Goal: Transaction & Acquisition: Purchase product/service

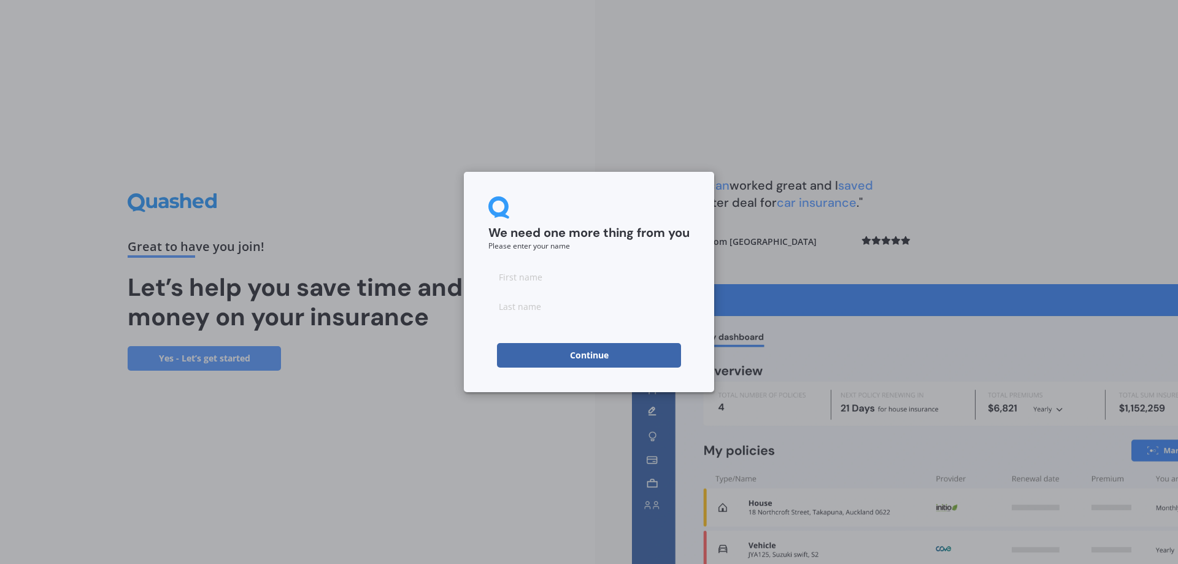
click at [589, 287] on input at bounding box center [589, 277] width 201 height 25
type input "Sela"
type input "Lolohea"
click at [487, 334] on div "We need one more thing from you Please enter your name [PERSON_NAME] Continue" at bounding box center [589, 282] width 250 height 220
click at [605, 353] on button "Continue" at bounding box center [589, 355] width 184 height 25
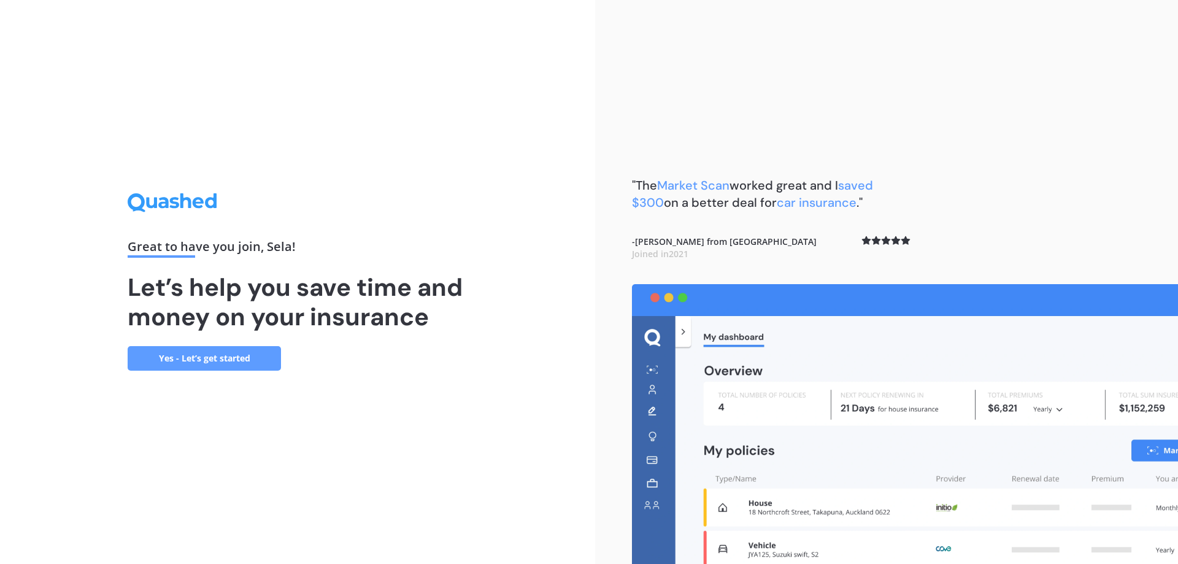
click at [247, 357] on link "Yes - Let’s get started" at bounding box center [204, 358] width 153 height 25
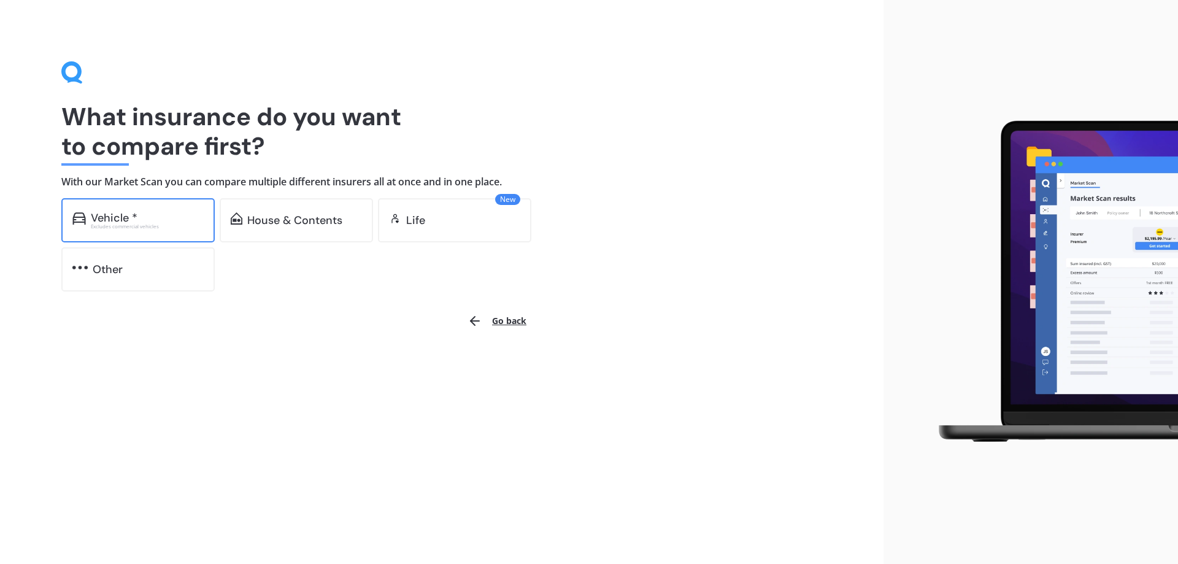
click at [135, 219] on div "Vehicle *" at bounding box center [114, 218] width 47 height 12
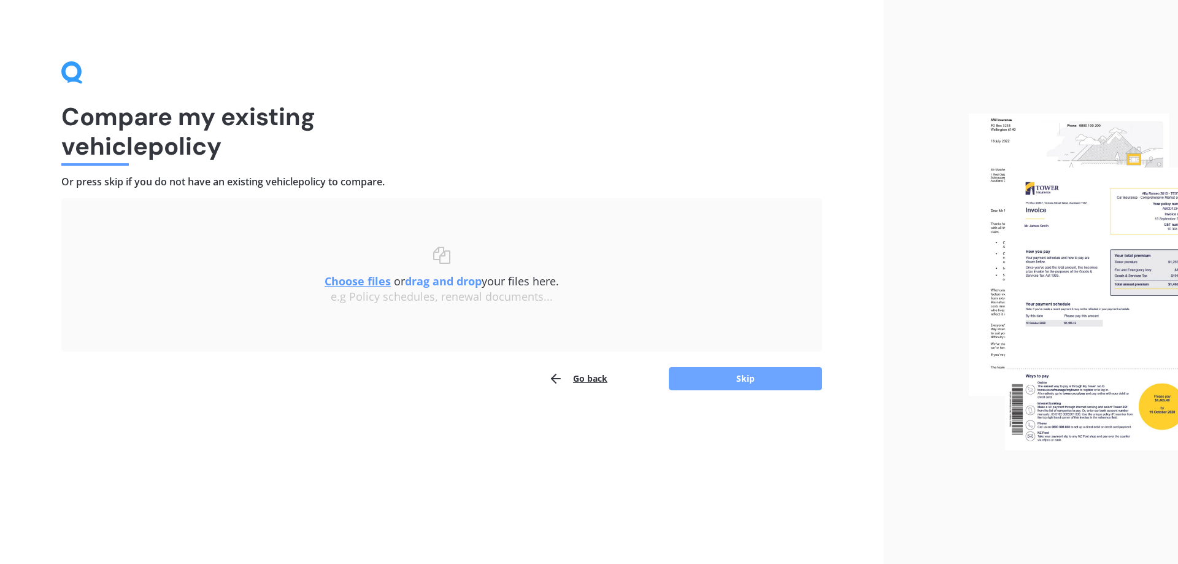
click at [757, 370] on button "Skip" at bounding box center [745, 378] width 153 height 23
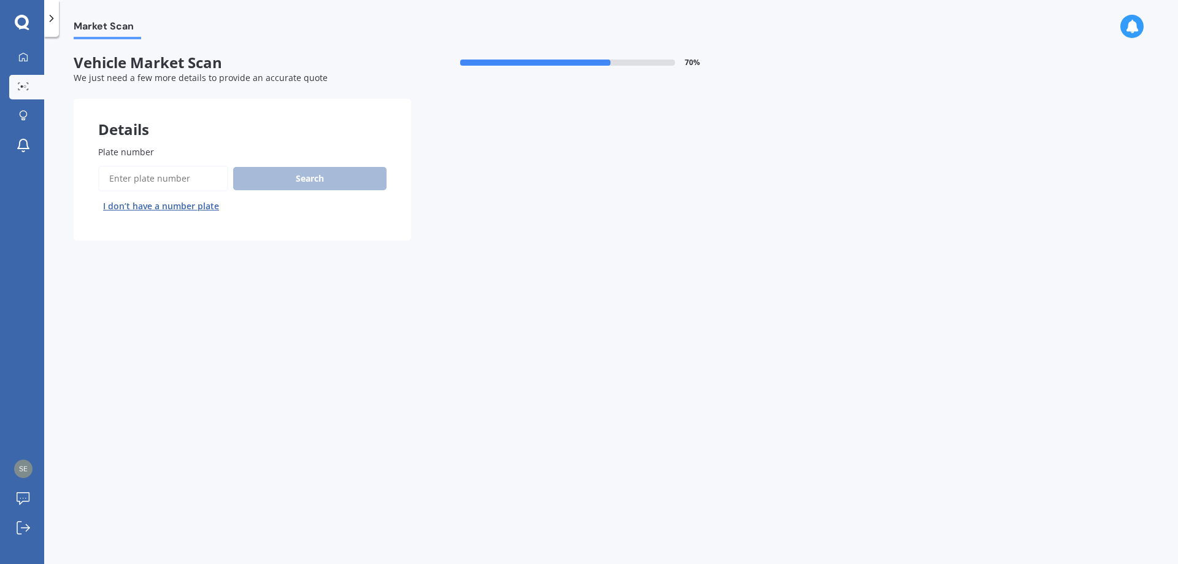
click at [133, 180] on input "Plate number" at bounding box center [163, 179] width 130 height 26
type input "HUB270"
click at [358, 177] on button "Search" at bounding box center [309, 178] width 153 height 23
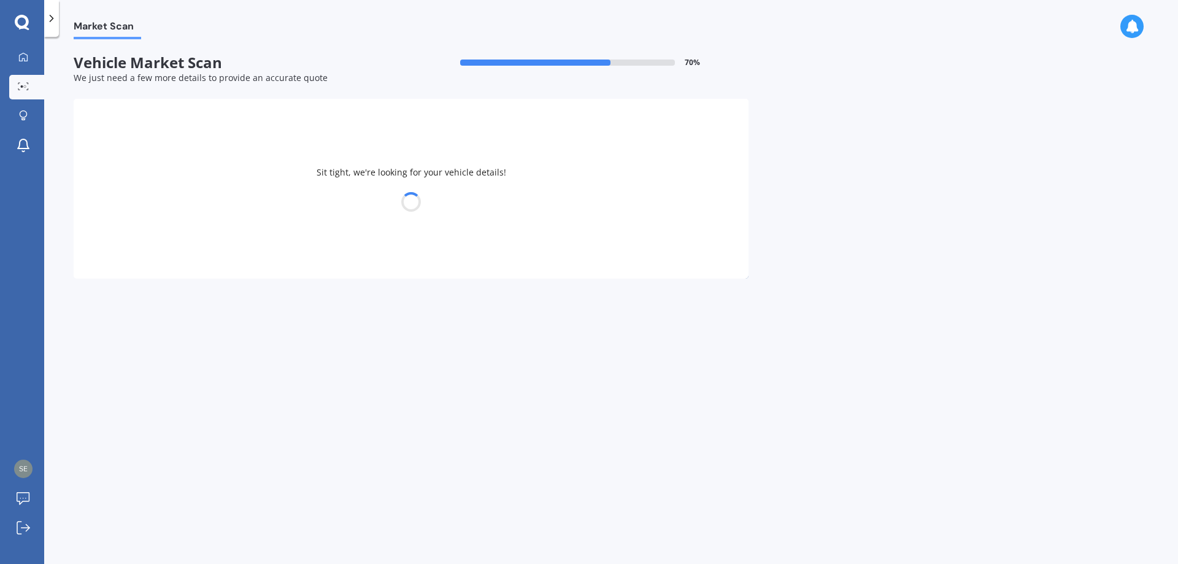
select select "NISSAN"
select select "X-TRAIL"
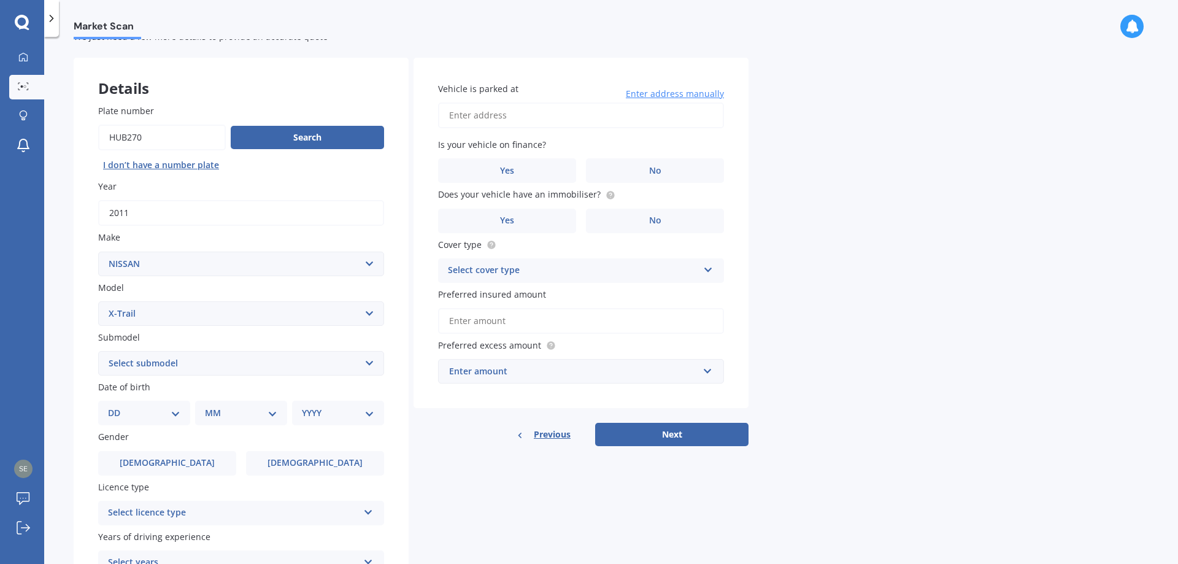
scroll to position [61, 0]
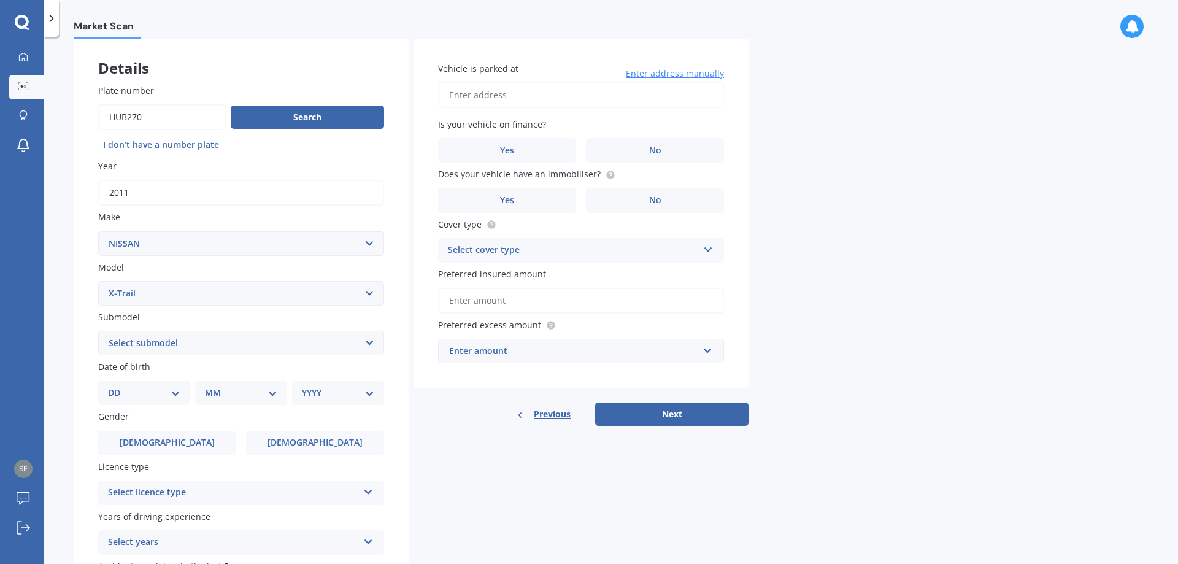
click at [156, 343] on select "Select submodel (All Other) 2000cc Hybrid 2WD non-turbo 4WD 20X Petrol ST ST 4W…" at bounding box center [241, 343] width 286 height 25
click at [157, 343] on select "Select submodel (All Other) 2000cc Hybrid 2WD non-turbo 4WD 20X Petrol ST ST 4W…" at bounding box center [241, 343] width 286 height 25
click at [236, 346] on select "Select submodel (All Other) 2000cc Hybrid 2WD non-turbo 4WD 20X Petrol ST ST 4W…" at bounding box center [241, 343] width 286 height 25
select select "TI-L2.5P4WD/CVT"
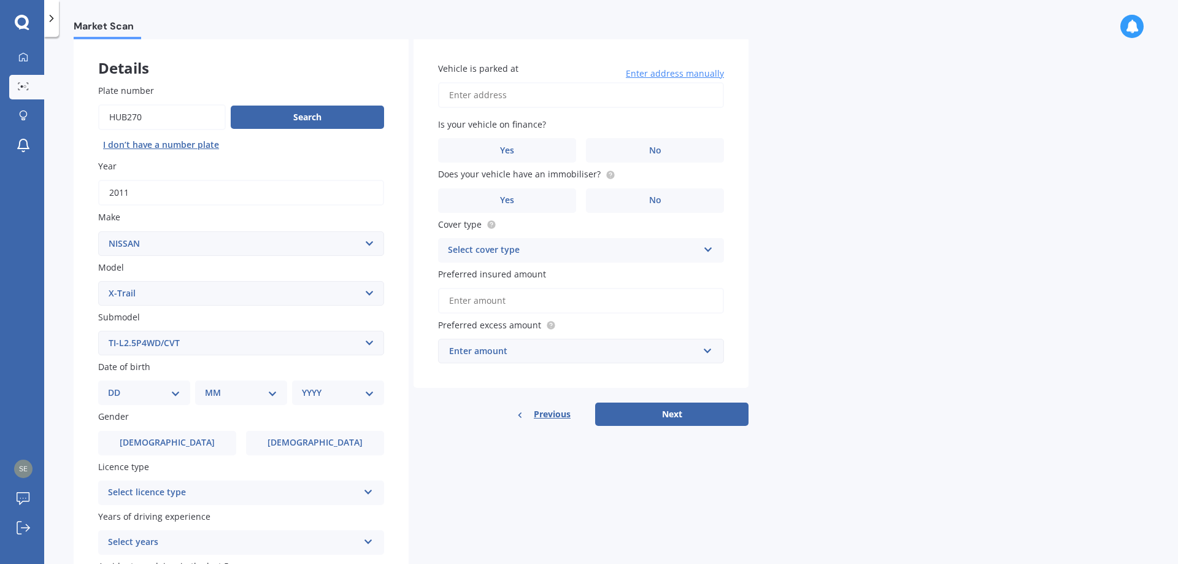
click at [98, 331] on select "Select submodel (All Other) 2000cc Hybrid 2WD non-turbo 4WD 20X Petrol ST ST 4W…" at bounding box center [241, 343] width 286 height 25
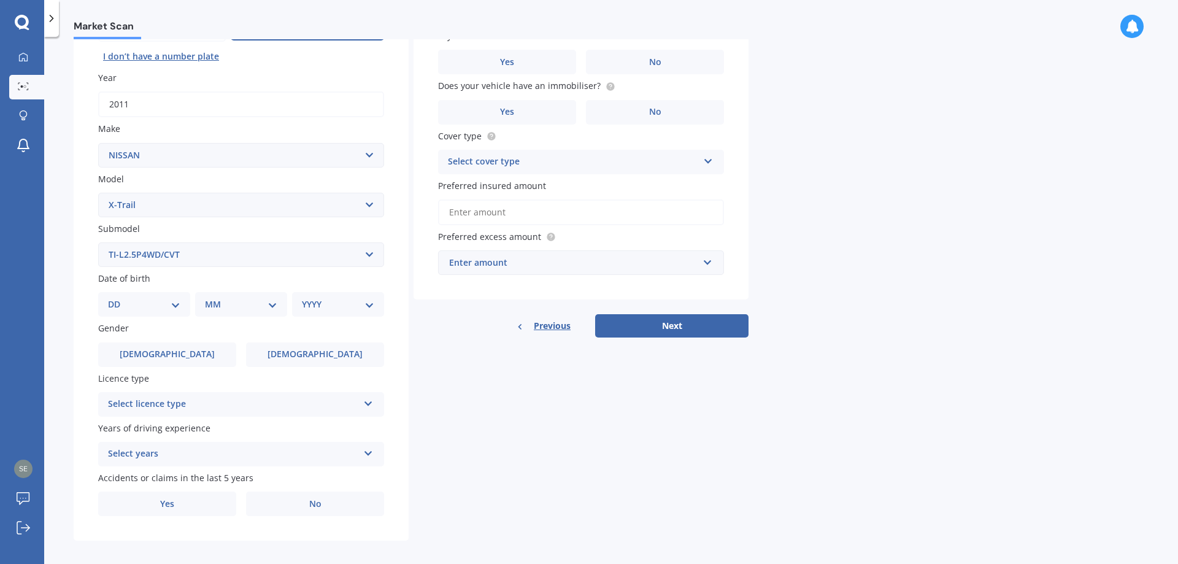
scroll to position [158, 0]
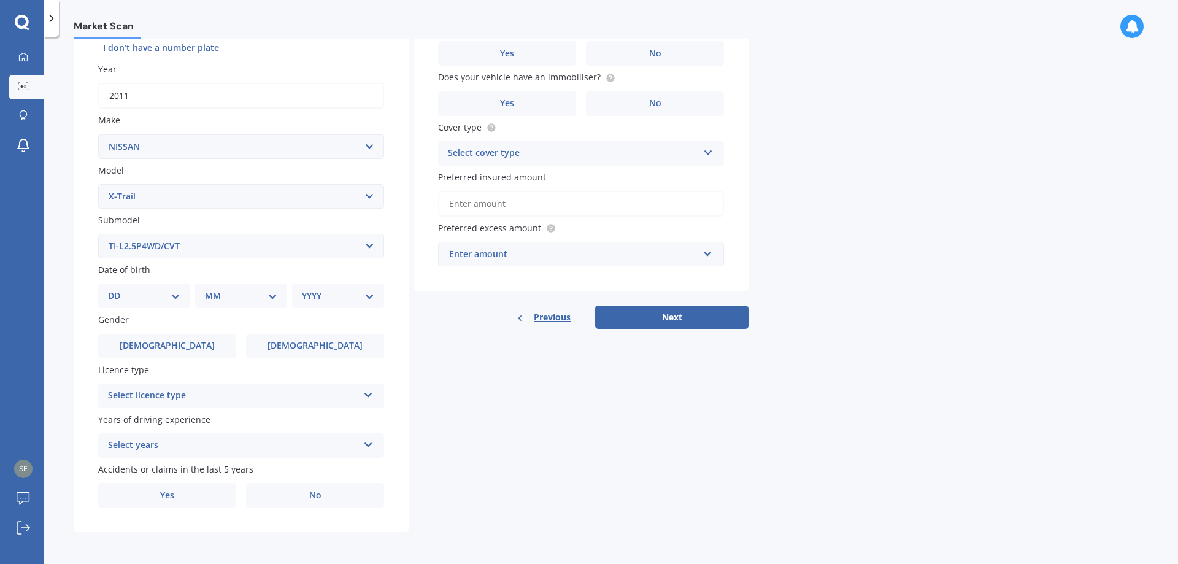
click at [142, 296] on select "DD 01 02 03 04 05 06 07 08 09 10 11 12 13 14 15 16 17 18 19 20 21 22 23 24 25 2…" at bounding box center [144, 296] width 72 height 14
select select "19"
click at [118, 289] on select "DD 01 02 03 04 05 06 07 08 09 10 11 12 13 14 15 16 17 18 19 20 21 22 23 24 25 2…" at bounding box center [144, 296] width 72 height 14
click at [223, 293] on select "MM 01 02 03 04 05 06 07 08 09 10 11 12" at bounding box center [244, 296] width 68 height 14
select select "04"
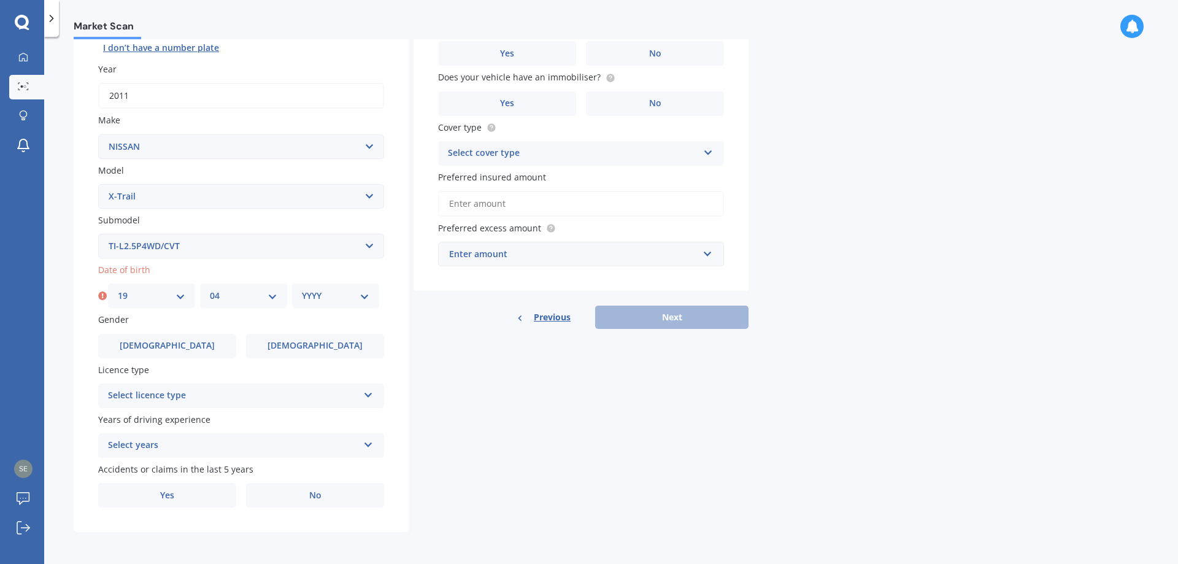
click at [210, 289] on select "MM 01 02 03 04 05 06 07 08 09 10 11 12" at bounding box center [244, 296] width 68 height 14
click at [345, 292] on select "YYYY 2025 2024 2023 2022 2021 2020 2019 2018 2017 2016 2015 2014 2013 2012 2011…" at bounding box center [336, 296] width 68 height 14
select select "1991"
click at [302, 289] on select "YYYY 2025 2024 2023 2022 2021 2020 2019 2018 2017 2016 2015 2014 2013 2012 2011…" at bounding box center [336, 296] width 68 height 14
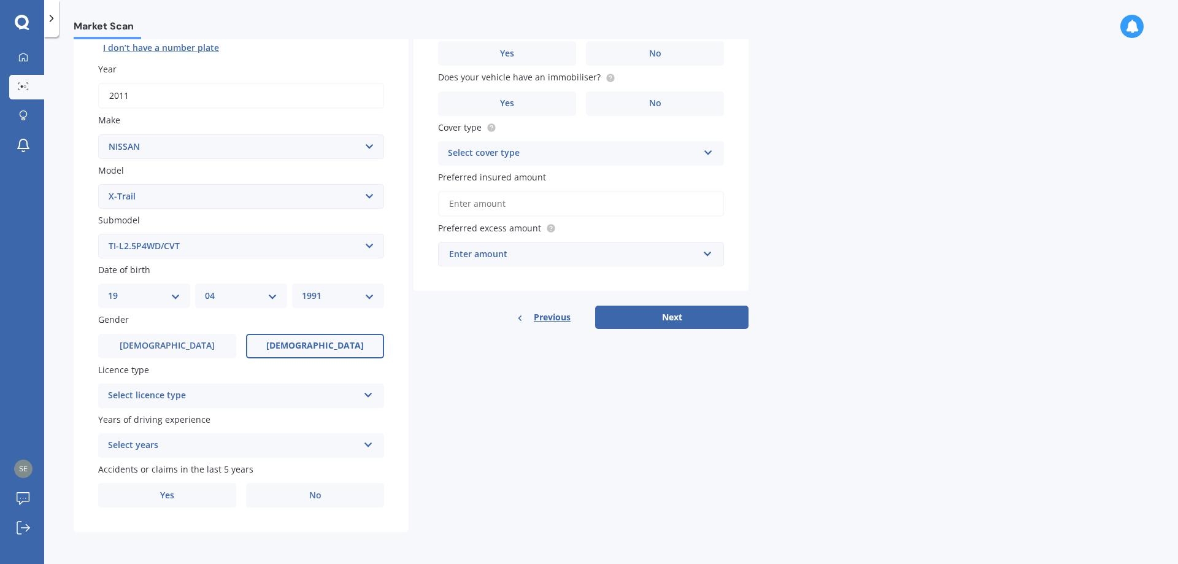
click at [295, 347] on label "[DEMOGRAPHIC_DATA]" at bounding box center [315, 346] width 138 height 25
click at [0, 0] on input "[DEMOGRAPHIC_DATA]" at bounding box center [0, 0] width 0 height 0
click at [239, 394] on div "Select licence type" at bounding box center [233, 395] width 250 height 15
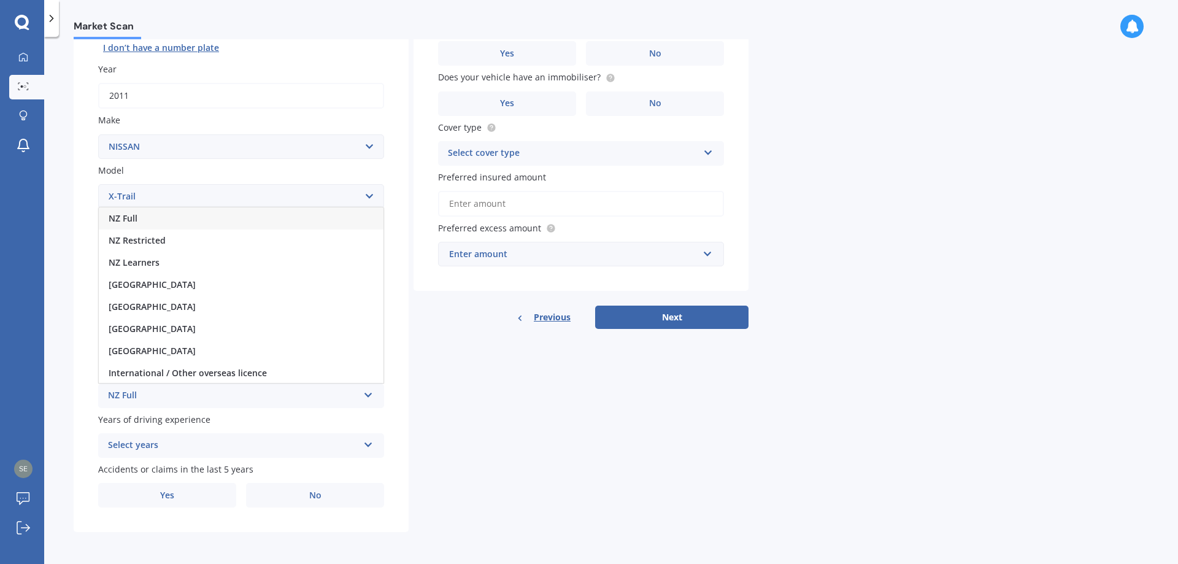
click at [183, 219] on div "NZ Full" at bounding box center [241, 218] width 285 height 22
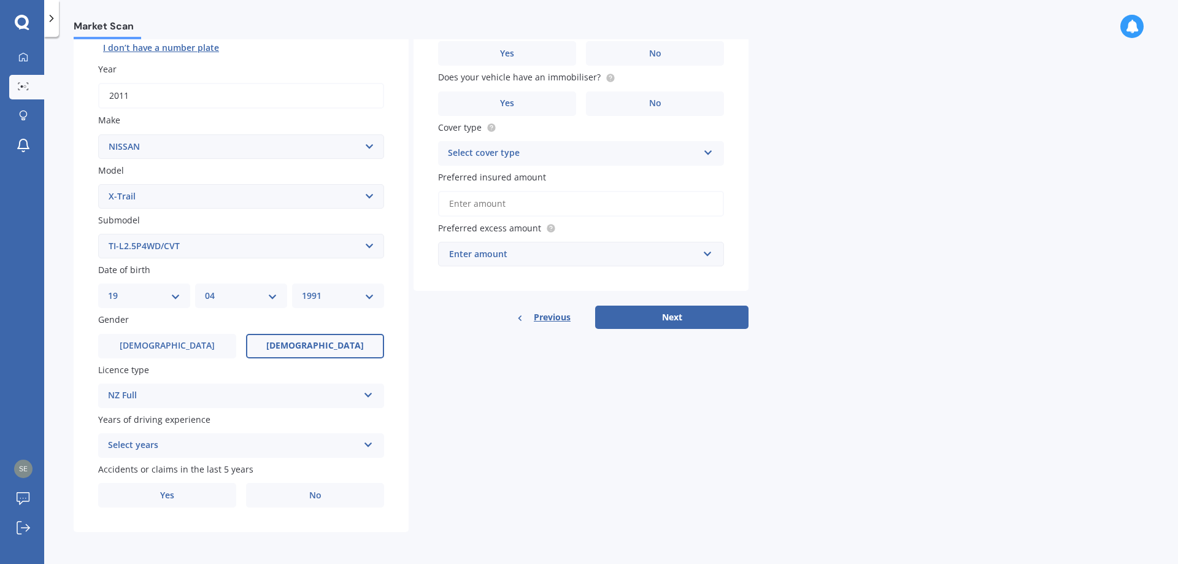
click at [220, 447] on div "Select years" at bounding box center [233, 445] width 250 height 15
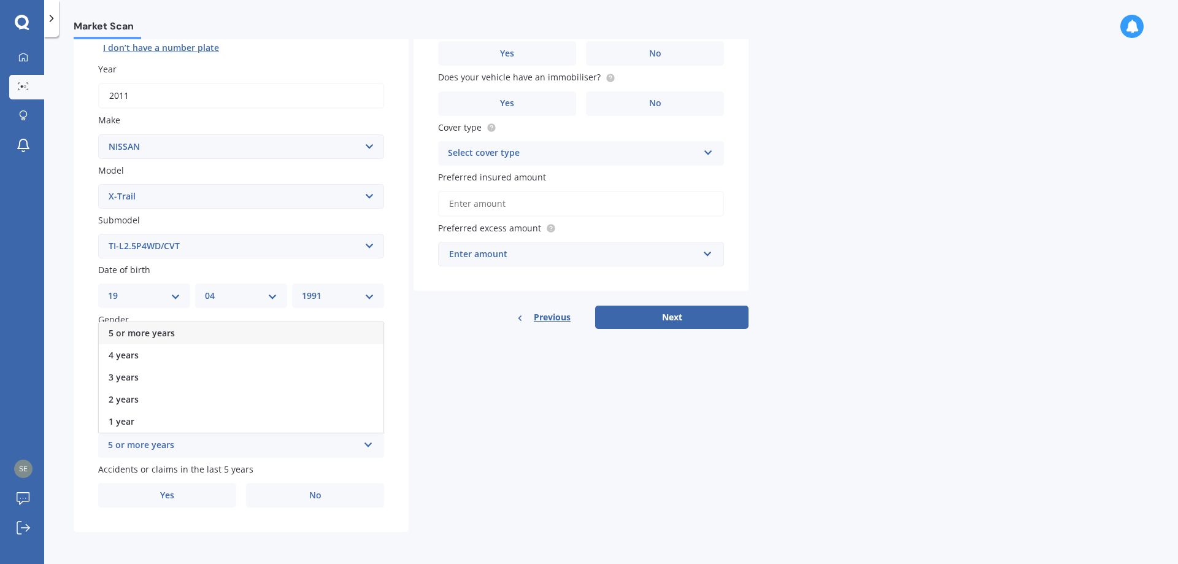
click at [205, 328] on div "5 or more years" at bounding box center [241, 333] width 285 height 22
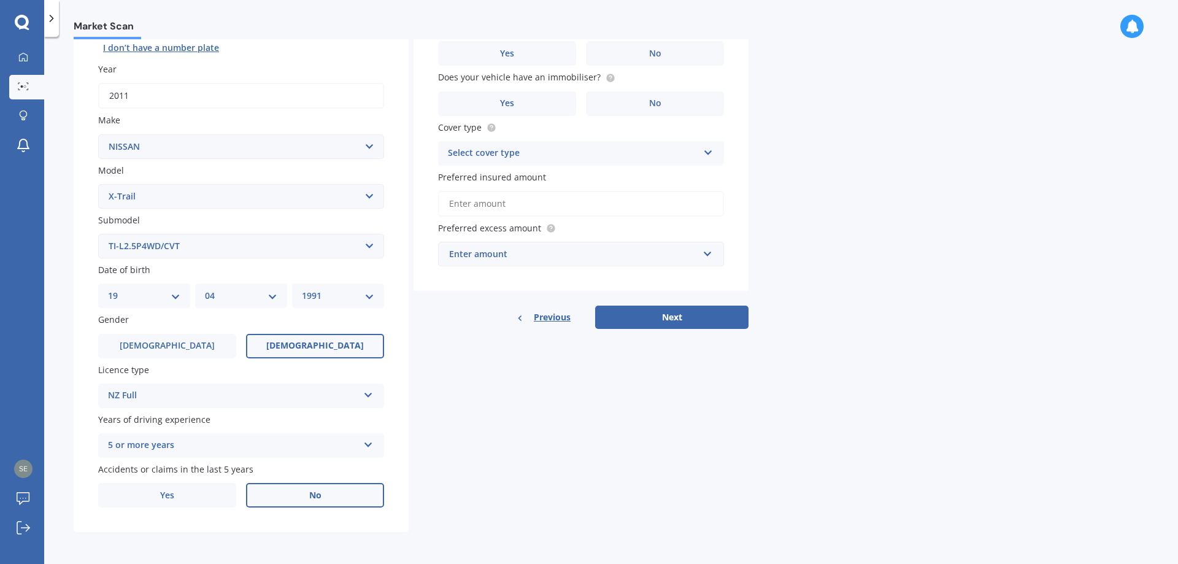
click at [316, 494] on span "No" at bounding box center [315, 495] width 12 height 10
click at [0, 0] on input "No" at bounding box center [0, 0] width 0 height 0
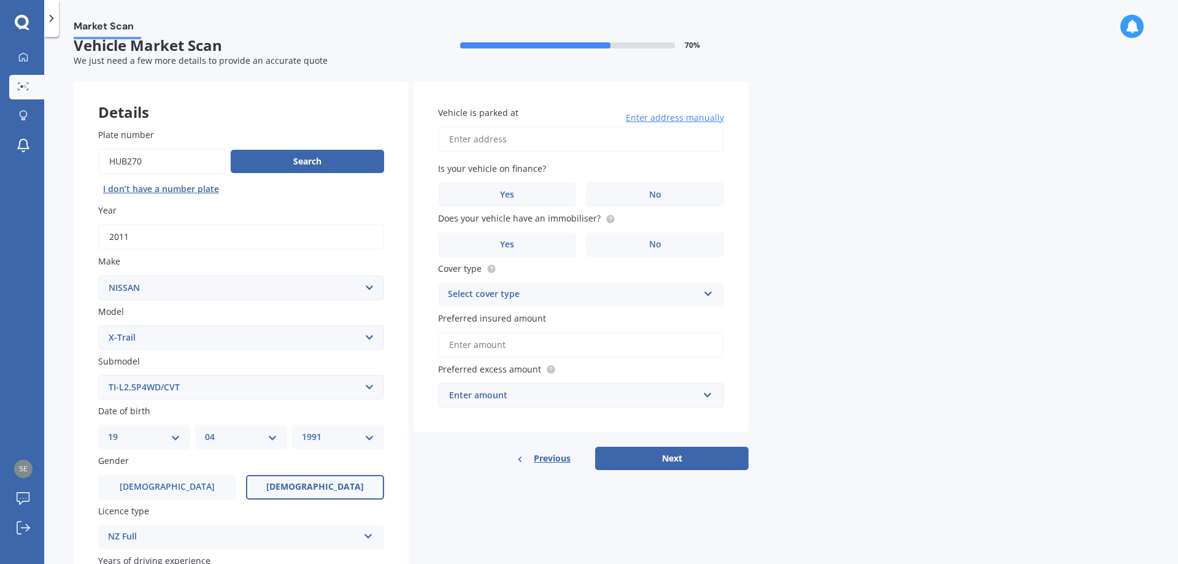
scroll to position [0, 0]
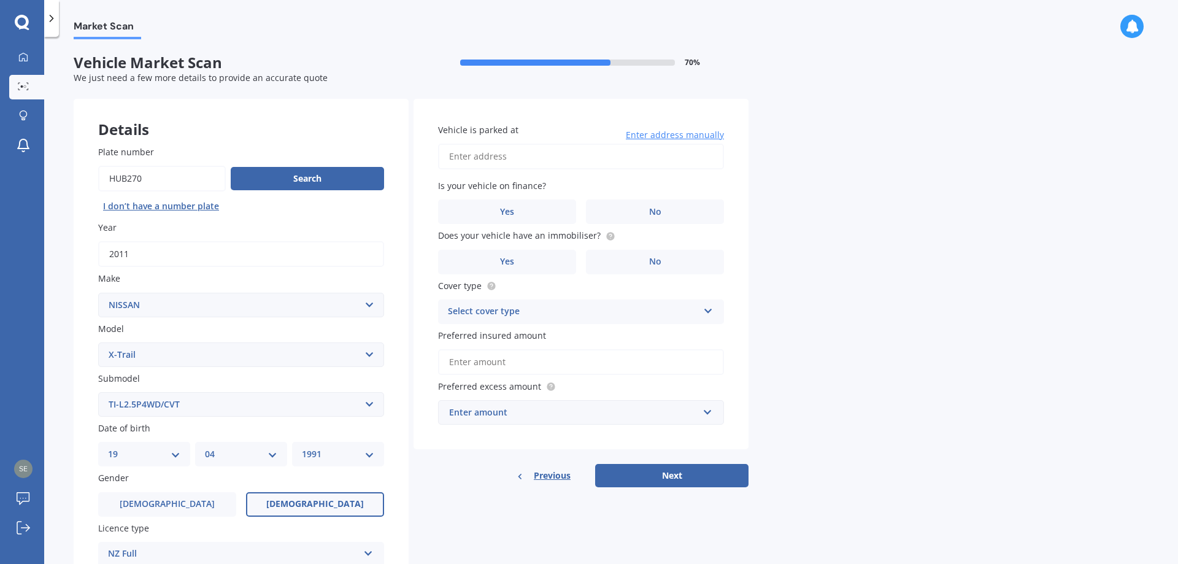
click at [558, 156] on input "Vehicle is parked at" at bounding box center [581, 157] width 286 height 26
type input "[STREET_ADDRESS]"
click at [528, 207] on label "Yes" at bounding box center [507, 211] width 138 height 25
click at [0, 0] on input "Yes" at bounding box center [0, 0] width 0 height 0
click at [617, 259] on label "No" at bounding box center [655, 262] width 138 height 25
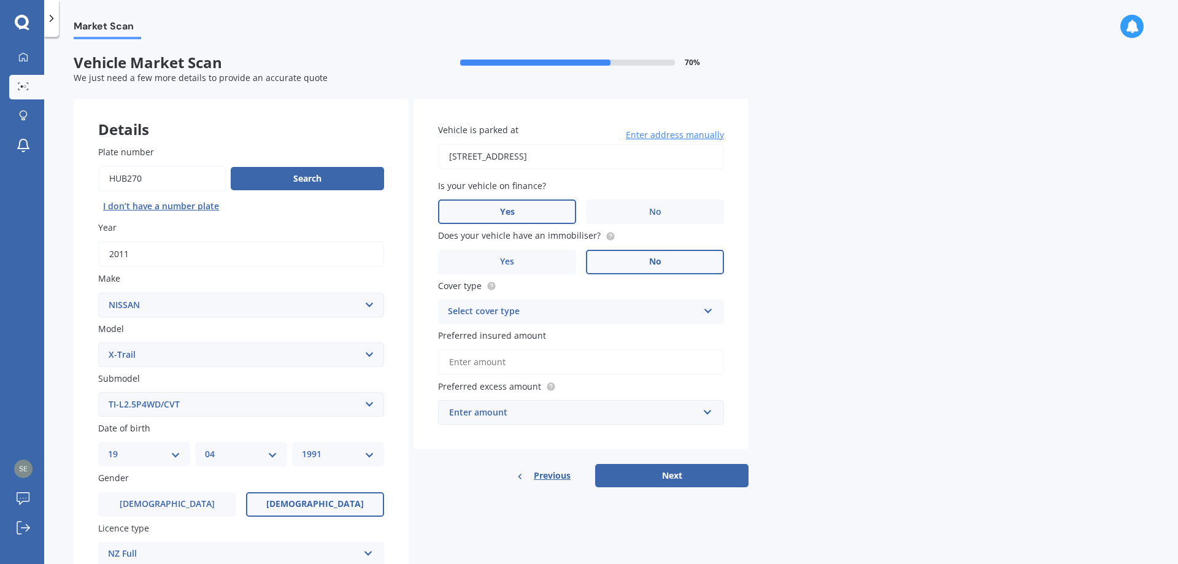
click at [0, 0] on input "No" at bounding box center [0, 0] width 0 height 0
click at [578, 317] on div "Select cover type" at bounding box center [573, 311] width 250 height 15
click at [495, 338] on span "Comprehensive" at bounding box center [481, 336] width 65 height 12
click at [498, 366] on input "Preferred insured amount" at bounding box center [581, 362] width 286 height 26
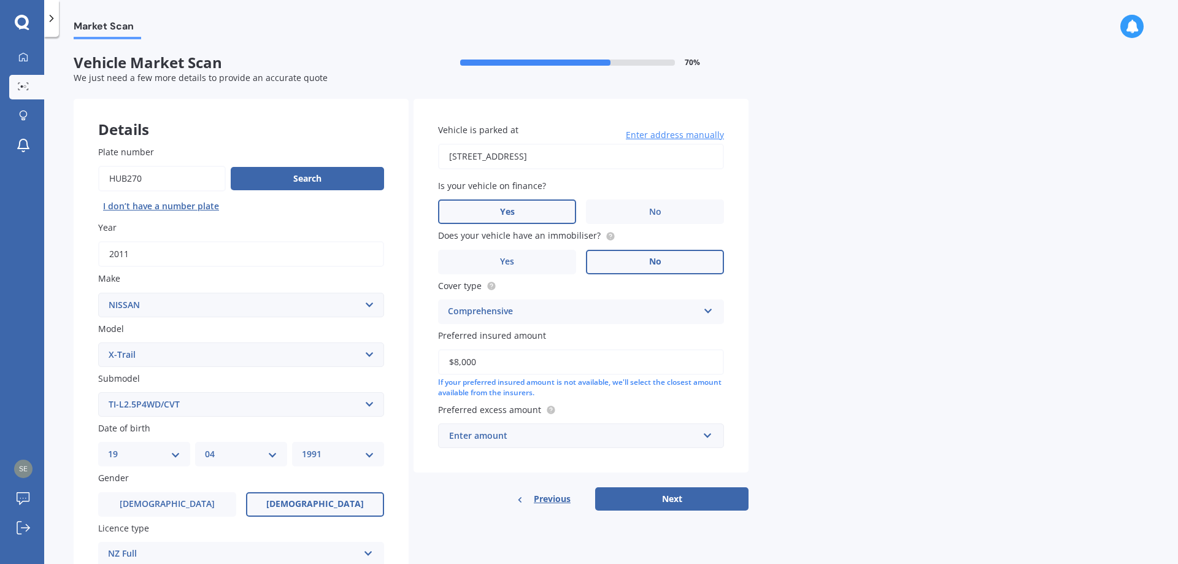
type input "$8,000"
click at [800, 353] on div "Market Scan Vehicle Market Scan 70 % We just need a few more details to provide…" at bounding box center [611, 302] width 1134 height 527
click at [527, 436] on div "Enter amount" at bounding box center [573, 436] width 249 height 14
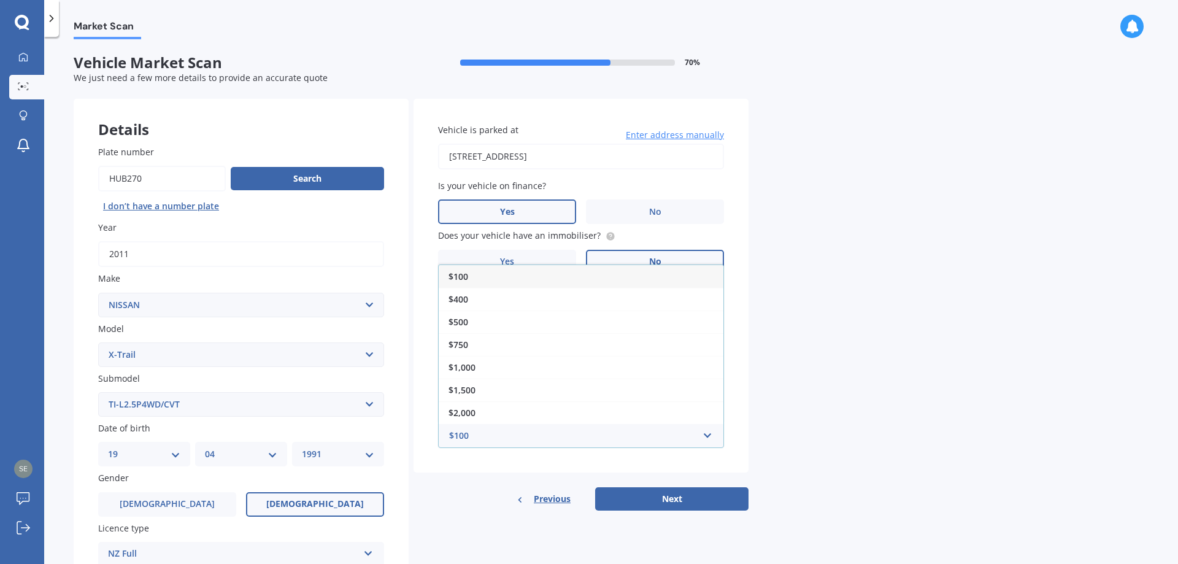
click at [484, 325] on div "$500" at bounding box center [581, 322] width 285 height 23
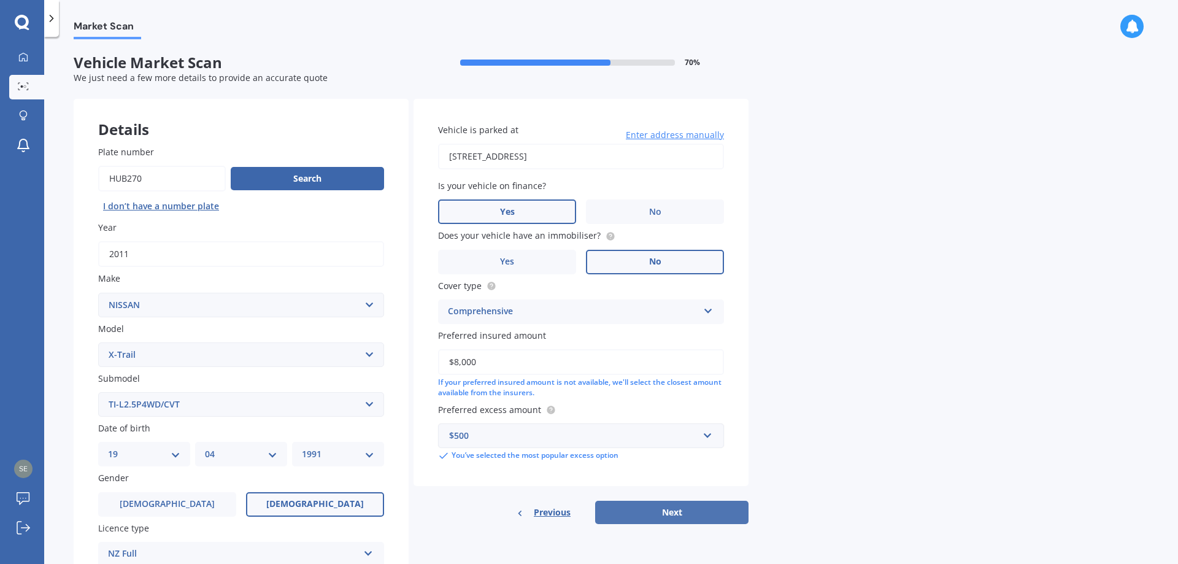
click at [676, 514] on button "Next" at bounding box center [671, 512] width 153 height 23
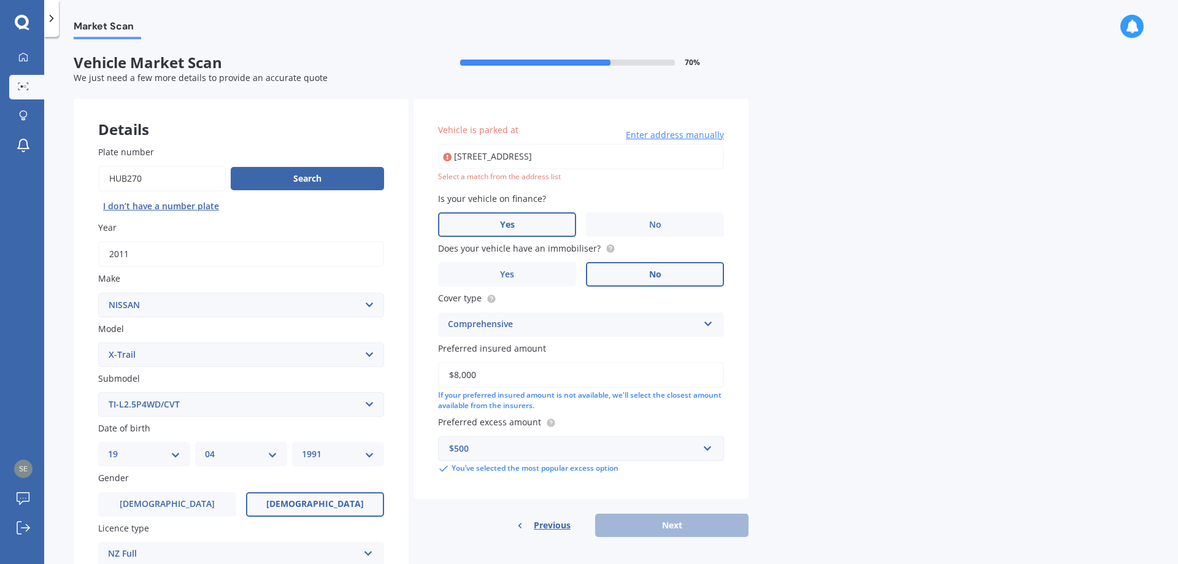
click at [675, 158] on input "[STREET_ADDRESS]" at bounding box center [581, 157] width 286 height 26
drag, startPoint x: 580, startPoint y: 156, endPoint x: 592, endPoint y: 148, distance: 14.1
click at [580, 155] on input "[STREET_ADDRESS]" at bounding box center [581, 157] width 286 height 26
type input "[STREET_ADDRESS]"
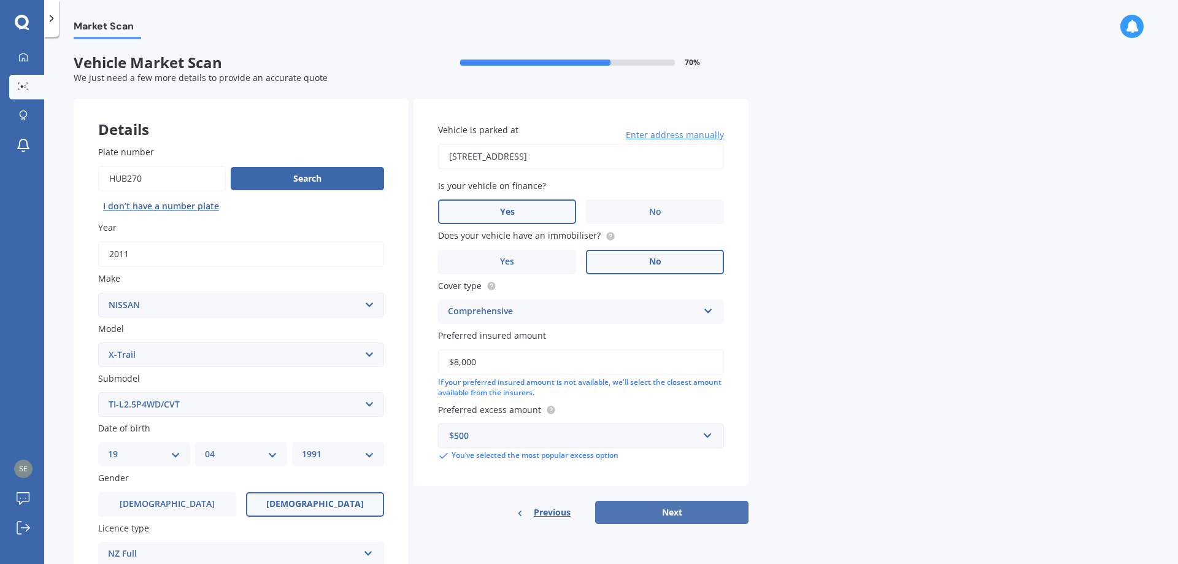
click at [687, 512] on button "Next" at bounding box center [671, 512] width 153 height 23
select select "19"
select select "04"
select select "1991"
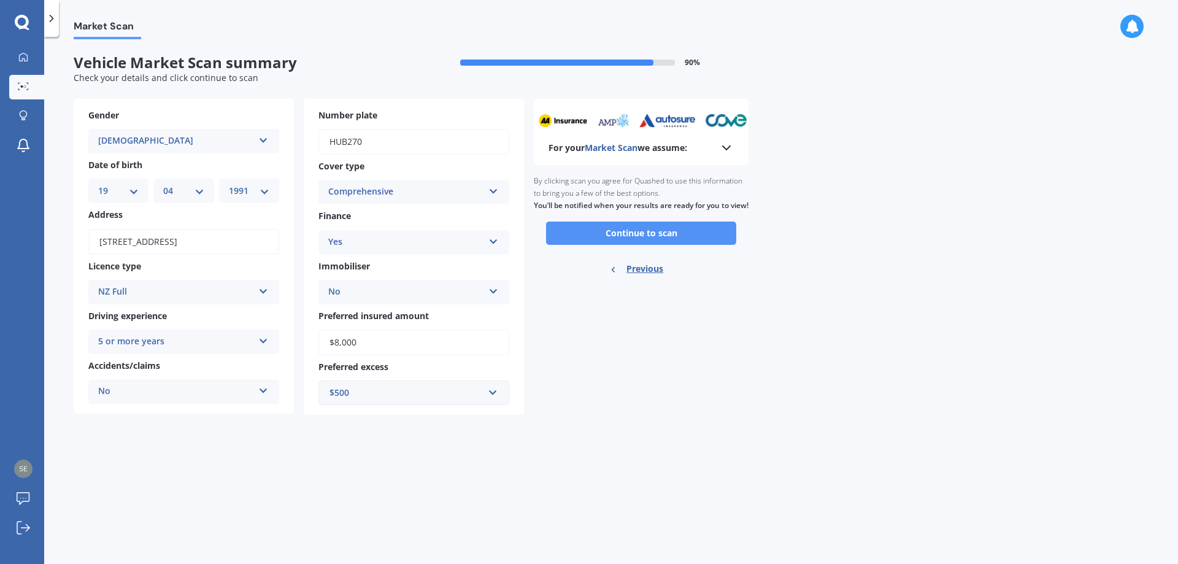
click at [662, 240] on button "Continue to scan" at bounding box center [641, 233] width 190 height 23
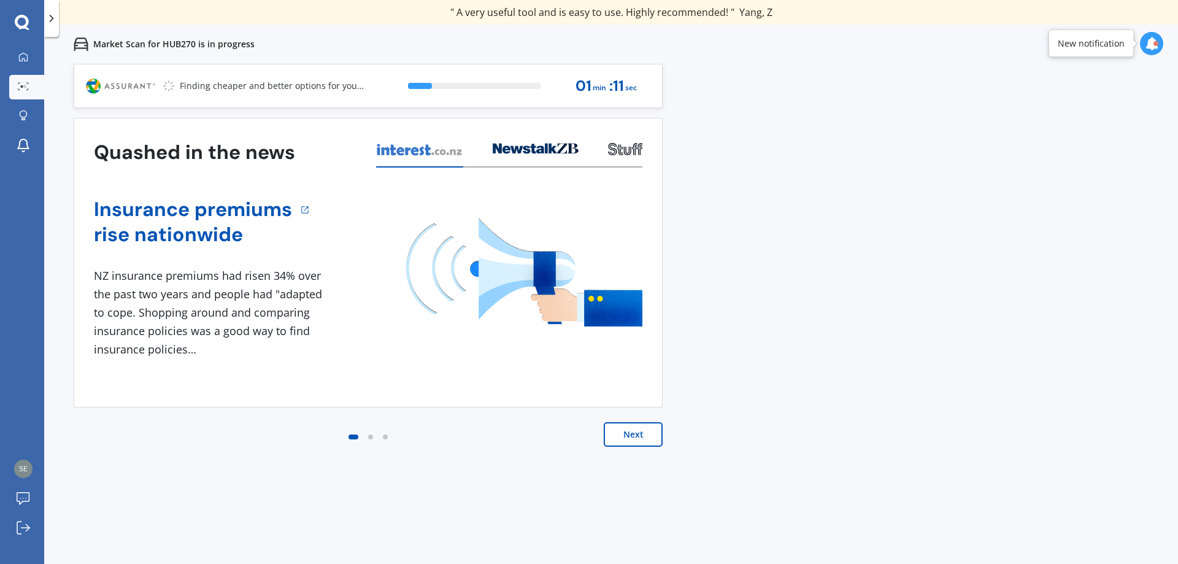
click at [652, 439] on button "Next" at bounding box center [633, 434] width 59 height 25
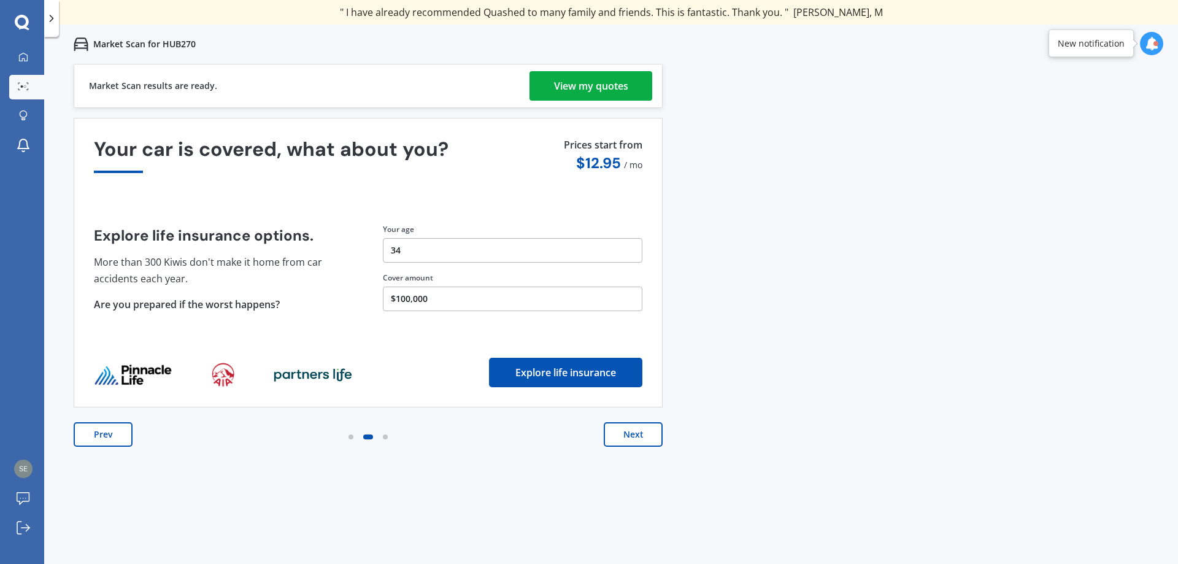
click at [621, 84] on div "View my quotes" at bounding box center [591, 85] width 74 height 29
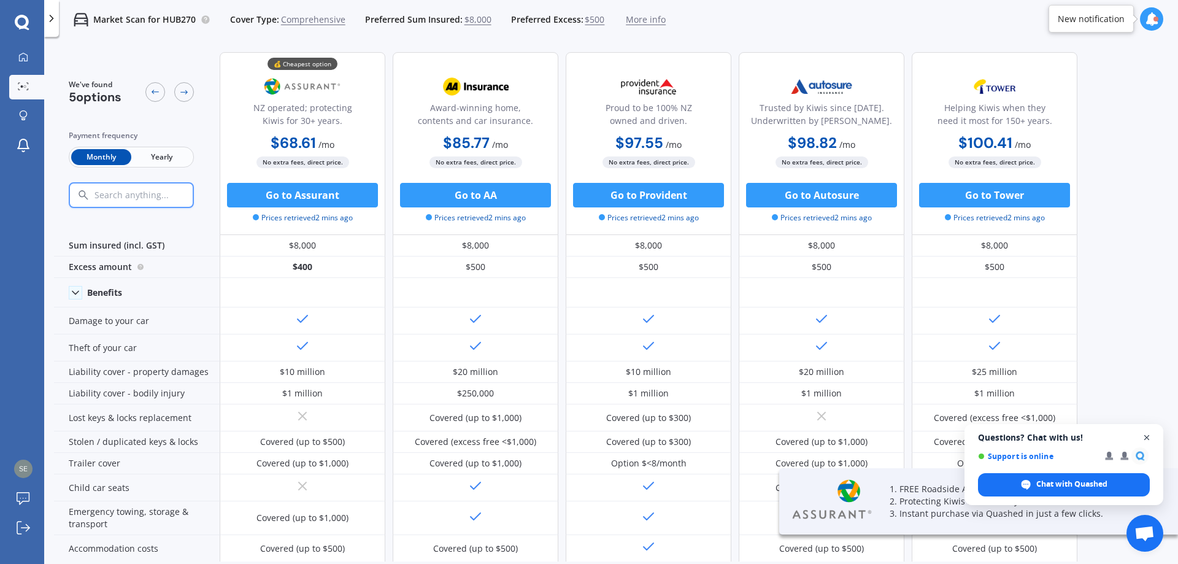
click at [1149, 436] on span "Close chat" at bounding box center [1147, 437] width 15 height 15
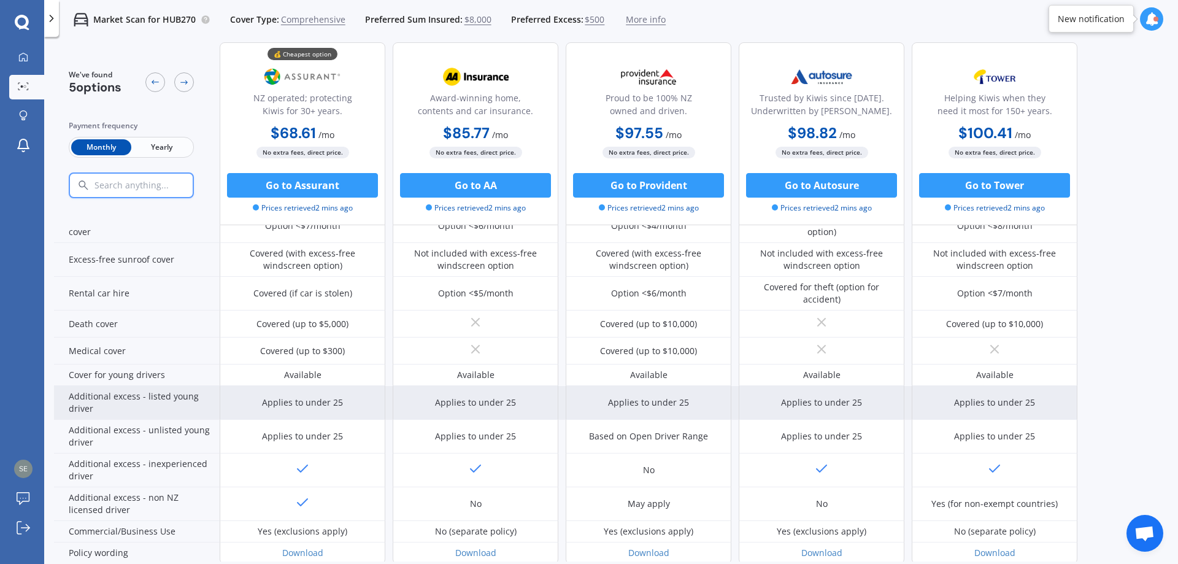
scroll to position [491, 0]
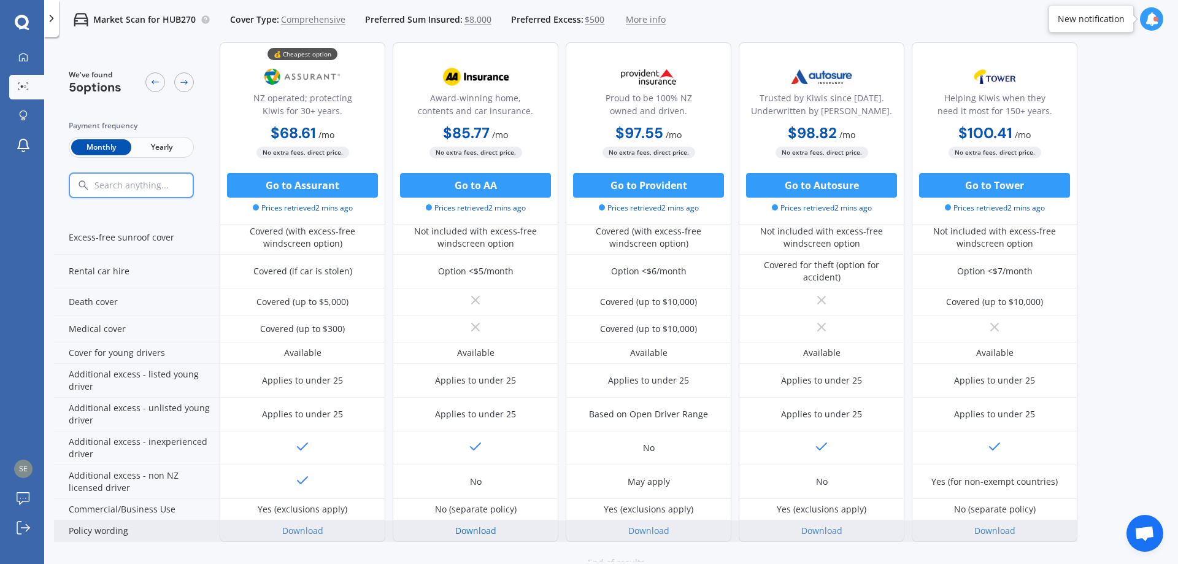
click at [481, 530] on link "Download" at bounding box center [475, 531] width 41 height 12
click at [994, 531] on link "Download" at bounding box center [995, 531] width 41 height 12
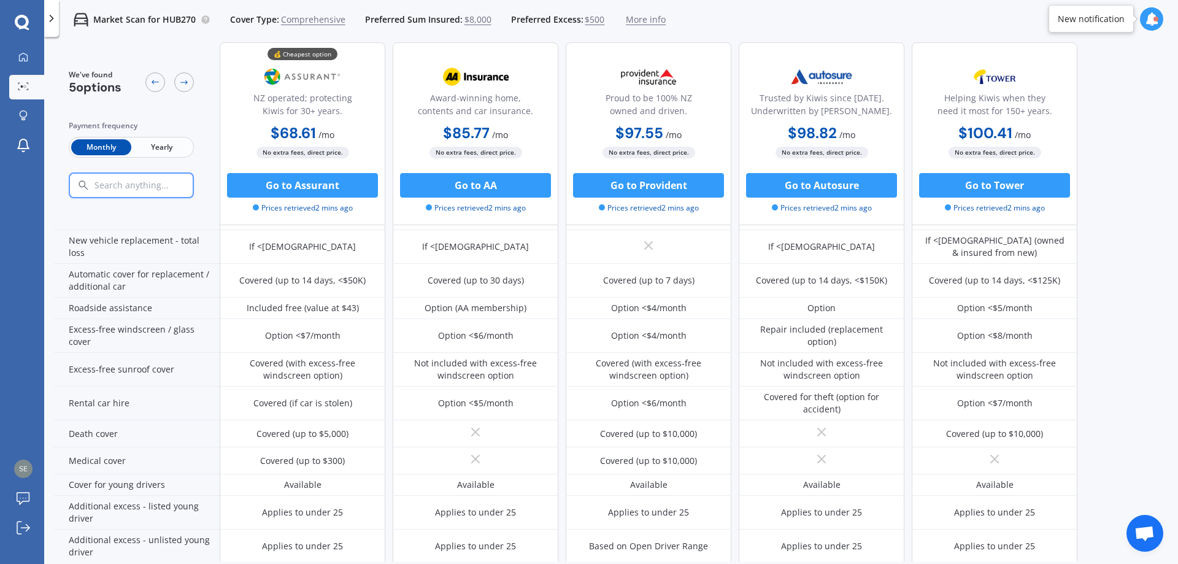
scroll to position [307, 0]
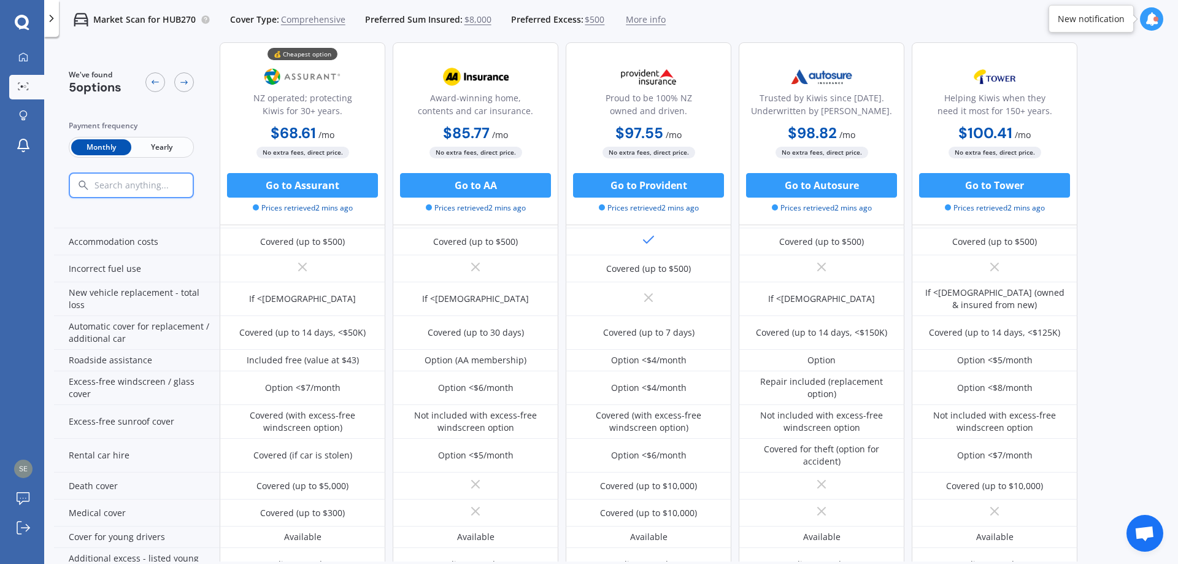
click at [640, 25] on span "More info" at bounding box center [646, 20] width 40 height 12
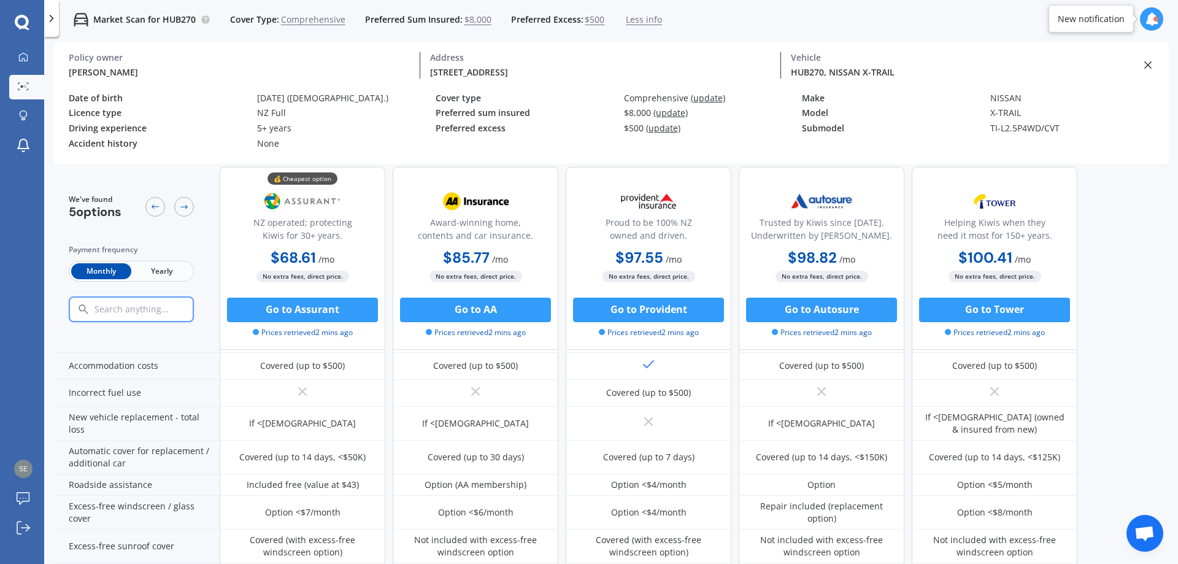
click at [632, 23] on span "Less info" at bounding box center [644, 20] width 36 height 12
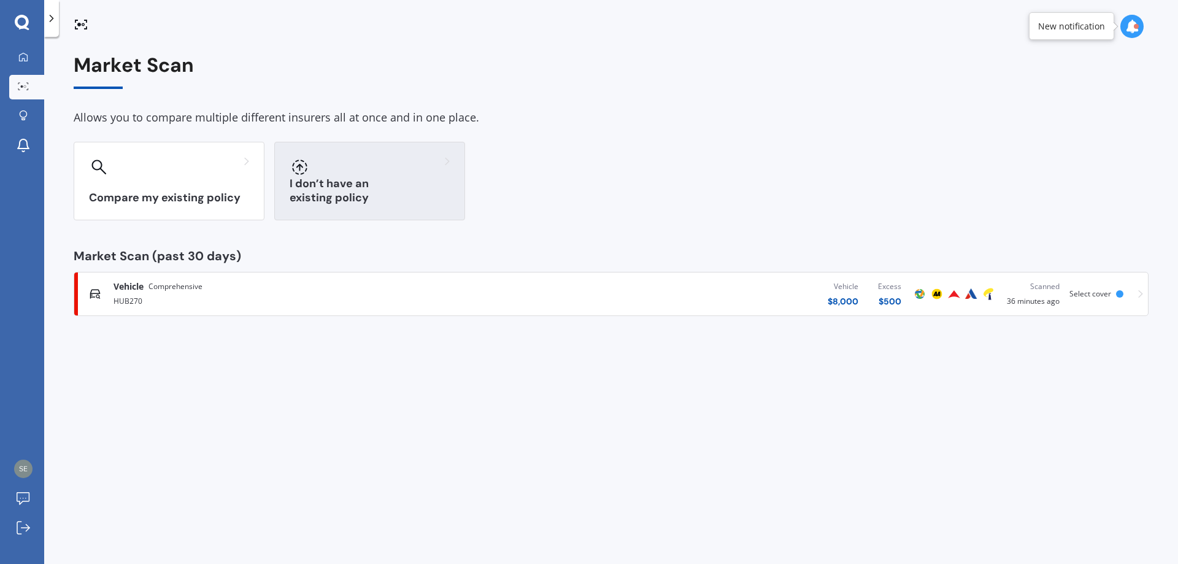
click at [414, 209] on div "I don’t have an existing policy" at bounding box center [369, 181] width 191 height 79
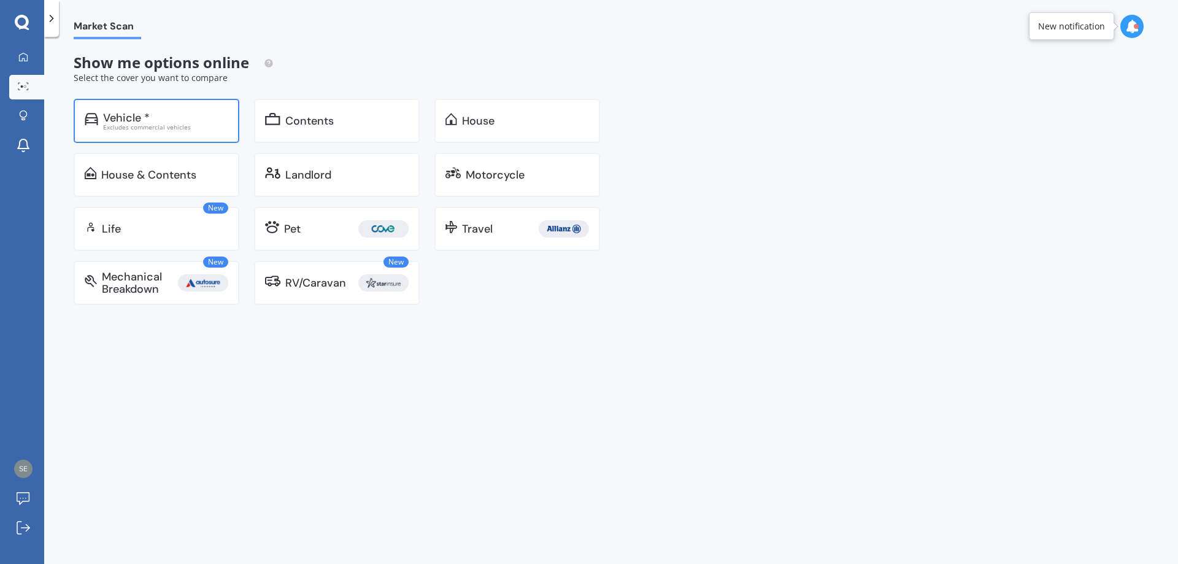
click at [202, 127] on div "Excludes commercial vehicles" at bounding box center [165, 127] width 125 height 6
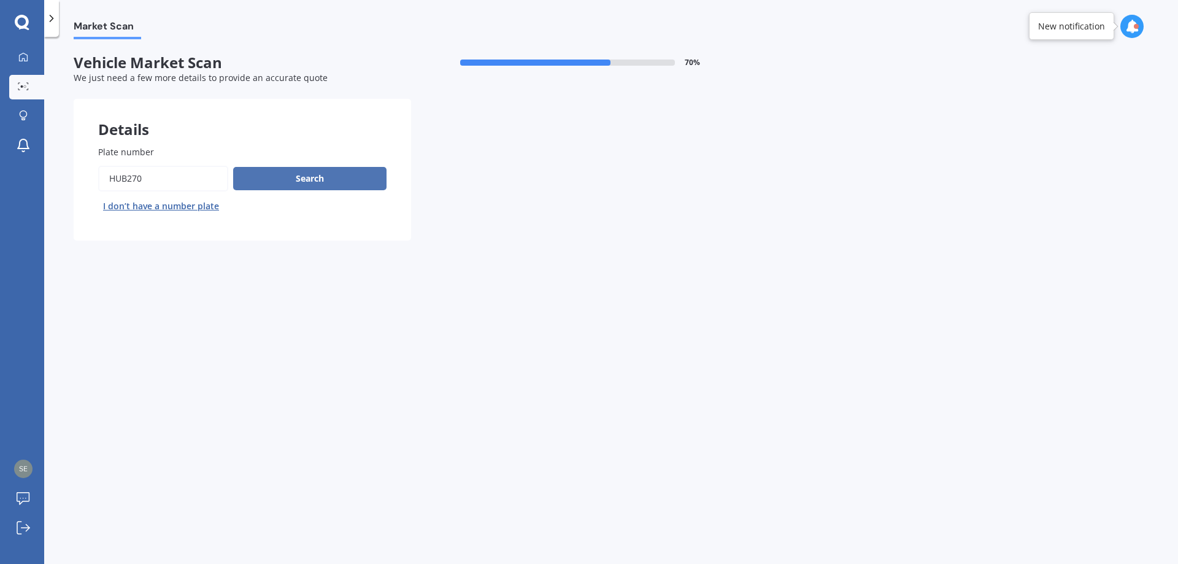
click at [315, 180] on button "Search" at bounding box center [309, 178] width 153 height 23
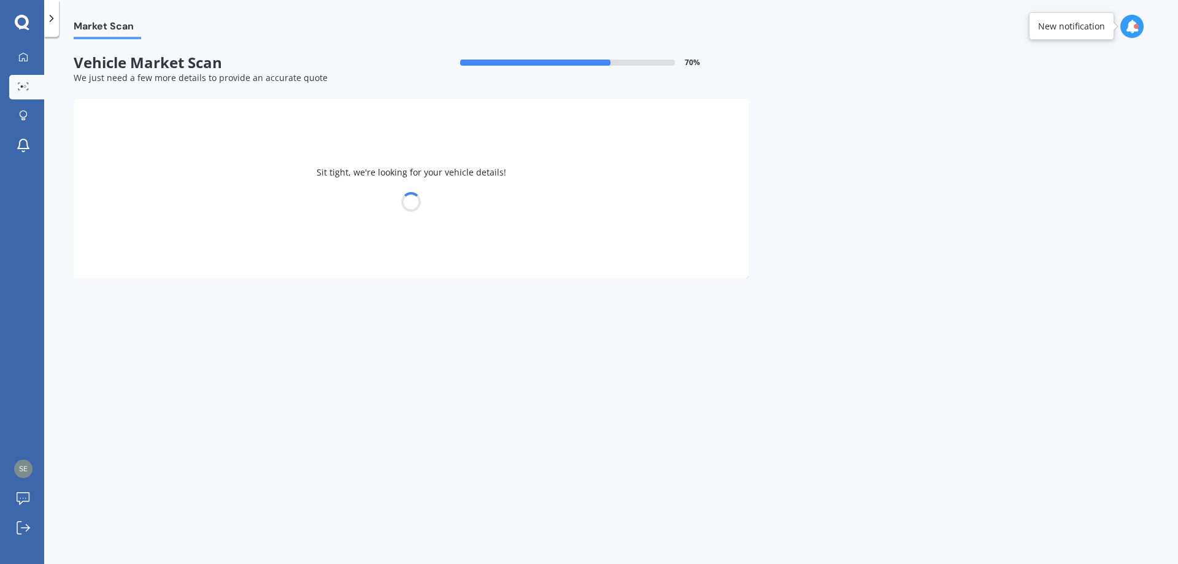
select select "NISSAN"
select select "X-TRAIL"
select select "19"
select select "04"
select select "1991"
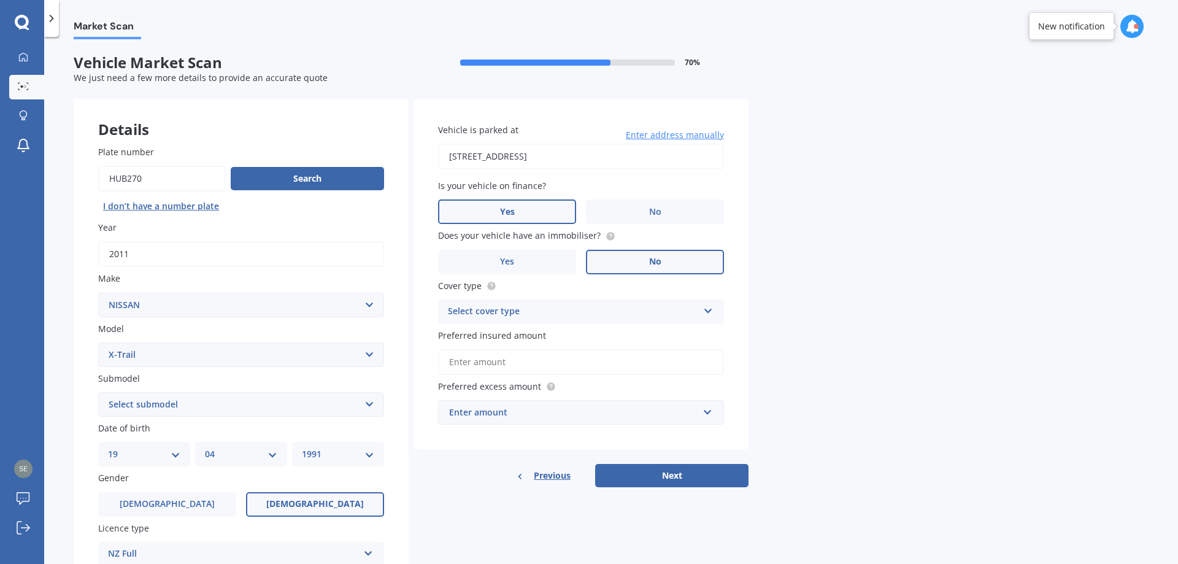
click at [656, 482] on button "Next" at bounding box center [671, 475] width 153 height 23
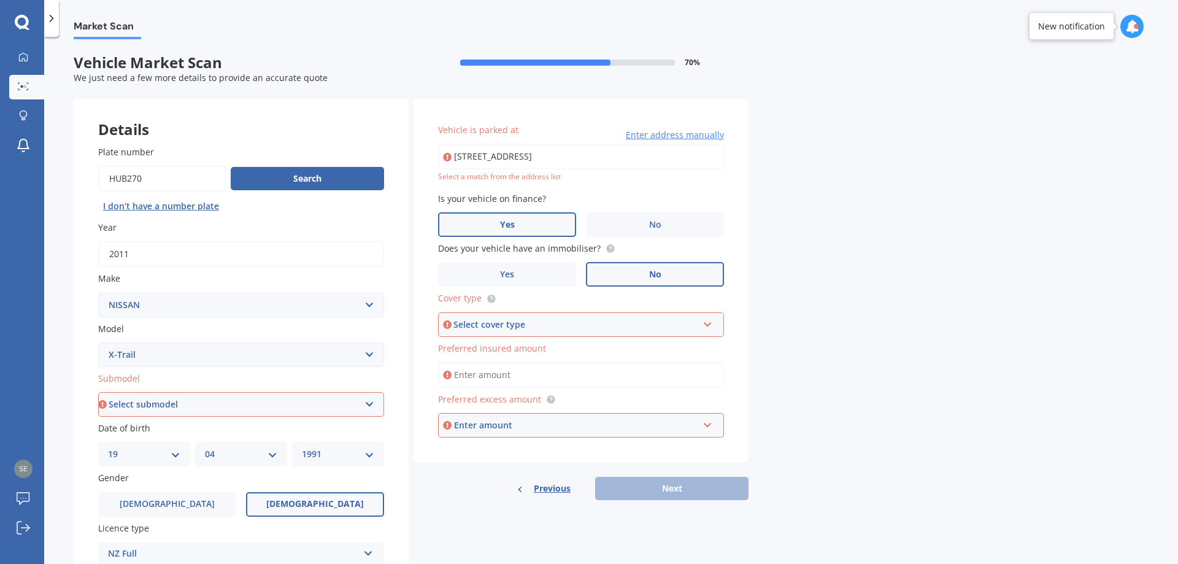
click at [538, 370] on input "Preferred insured amount" at bounding box center [581, 375] width 286 height 26
type input "$8,000"
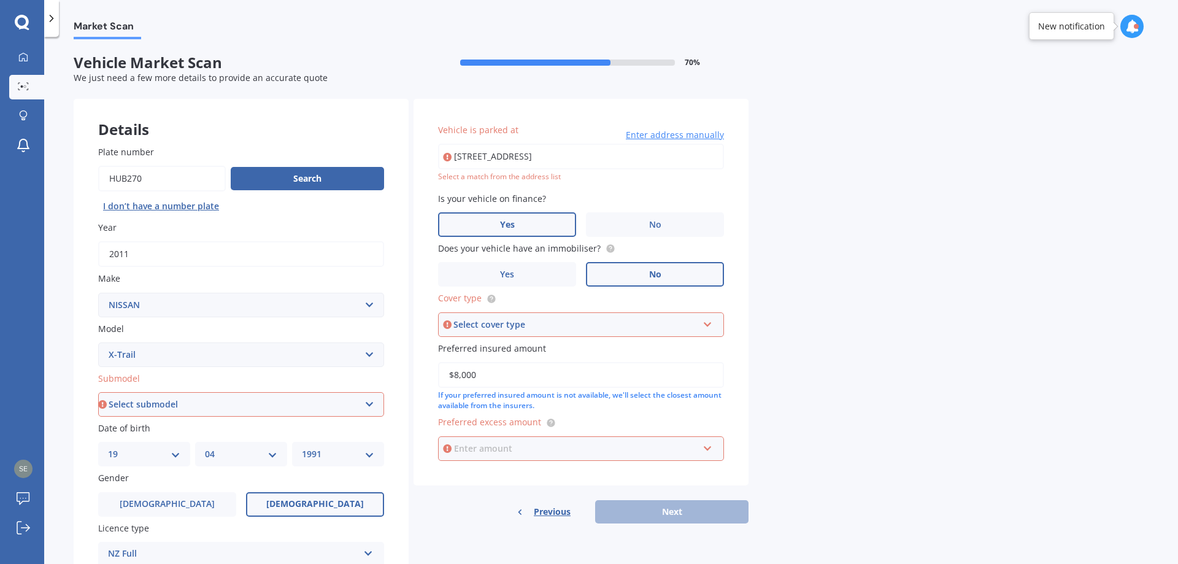
click at [590, 457] on input "text" at bounding box center [576, 448] width 275 height 23
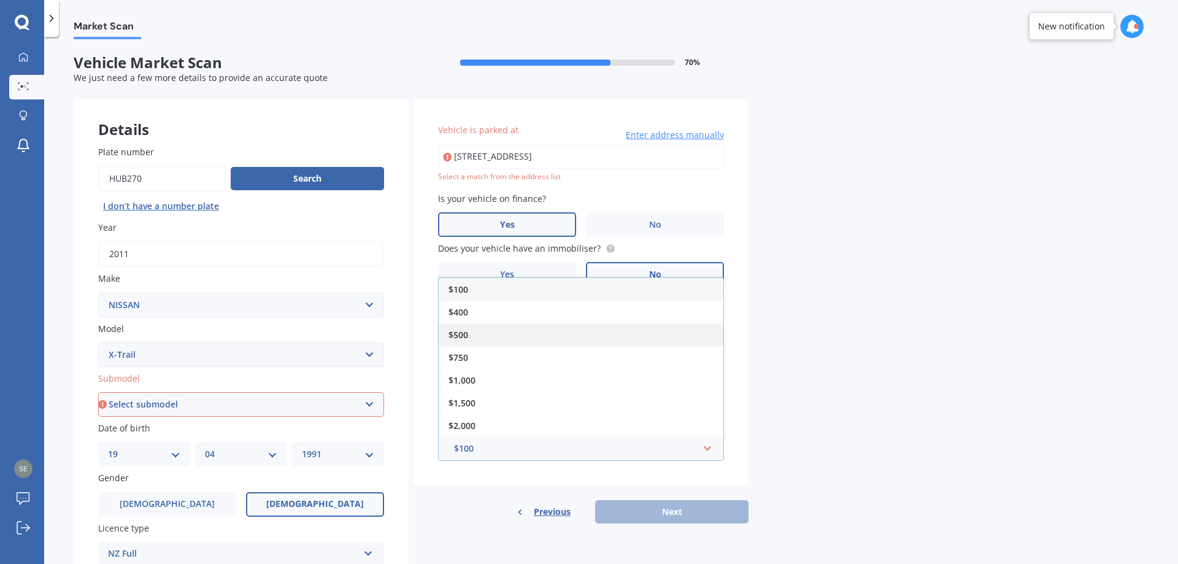
click at [476, 332] on div "$500" at bounding box center [581, 334] width 285 height 23
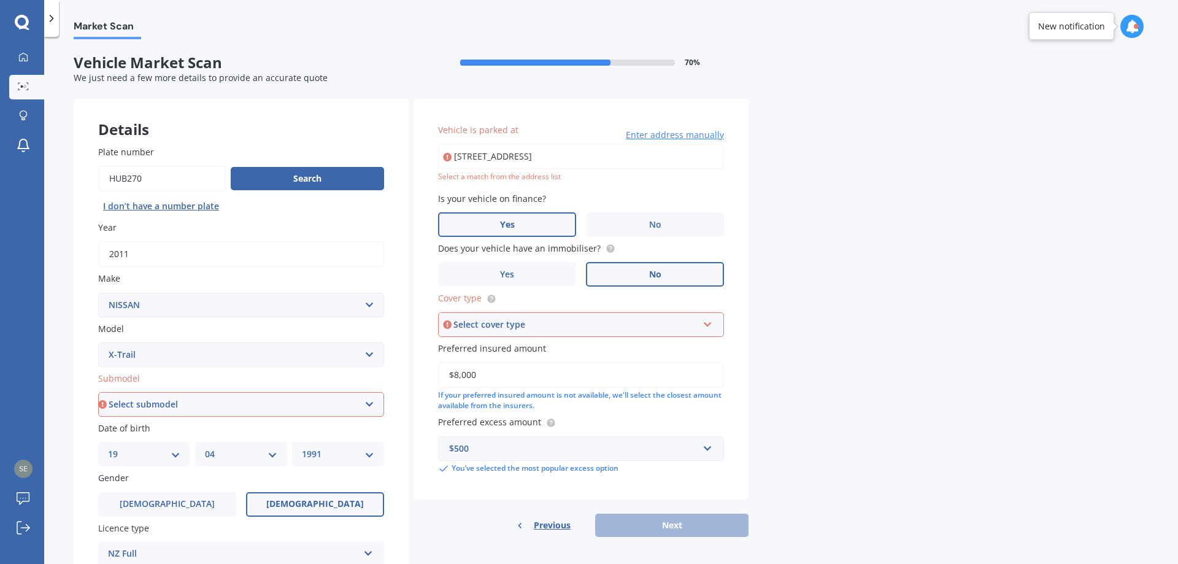
click at [482, 326] on div "Select cover type" at bounding box center [576, 325] width 244 height 14
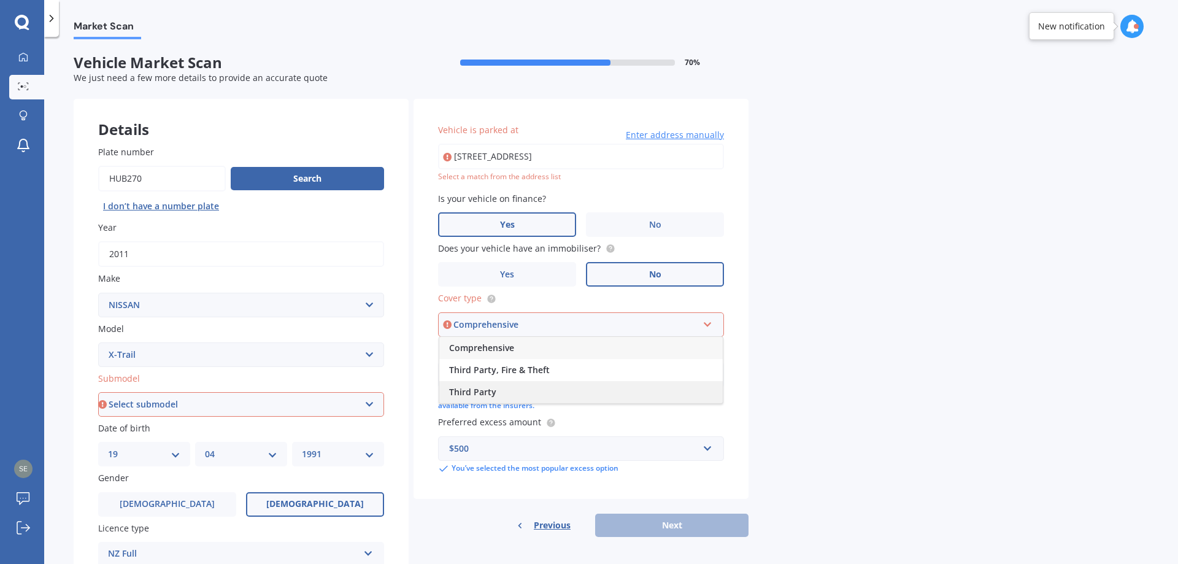
click at [489, 392] on span "Third Party" at bounding box center [472, 392] width 47 height 12
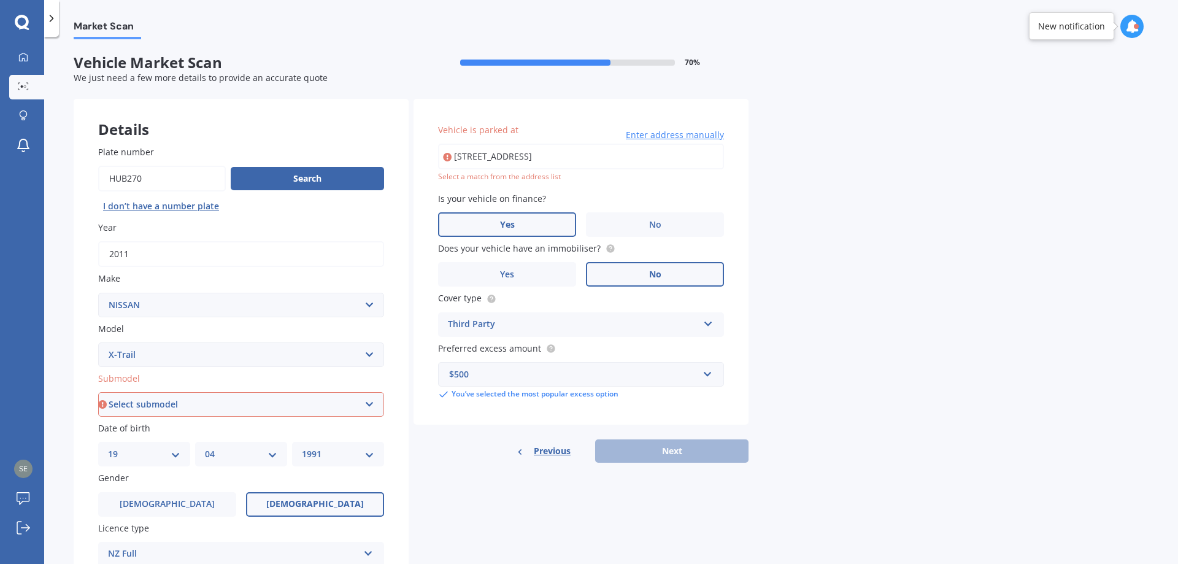
click at [652, 155] on input "[STREET_ADDRESS]" at bounding box center [581, 157] width 286 height 26
type input "[STREET_ADDRESS]"
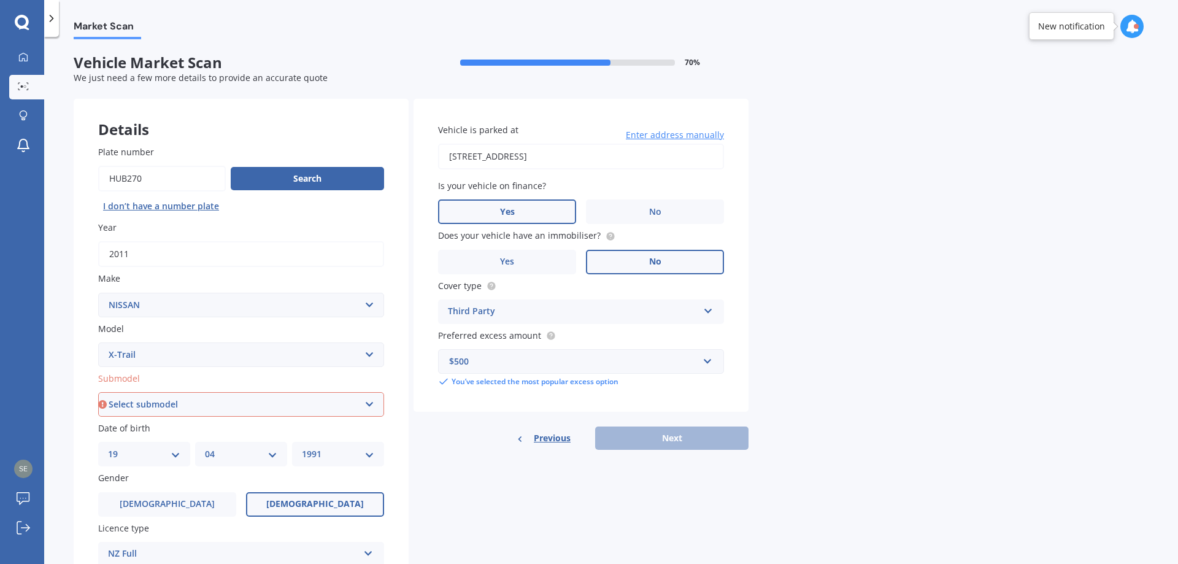
click at [314, 411] on select "Select submodel (All Other) 2000cc Hybrid 2WD non-turbo 4WD 20X Petrol ST ST 4W…" at bounding box center [241, 404] width 286 height 25
select select "TI-L2.5P4WD/CVT"
click at [98, 392] on select "Select submodel (All Other) 2000cc Hybrid 2WD non-turbo 4WD 20X Petrol ST ST 4W…" at bounding box center [241, 404] width 286 height 25
click at [720, 438] on button "Next" at bounding box center [671, 438] width 153 height 23
select select "19"
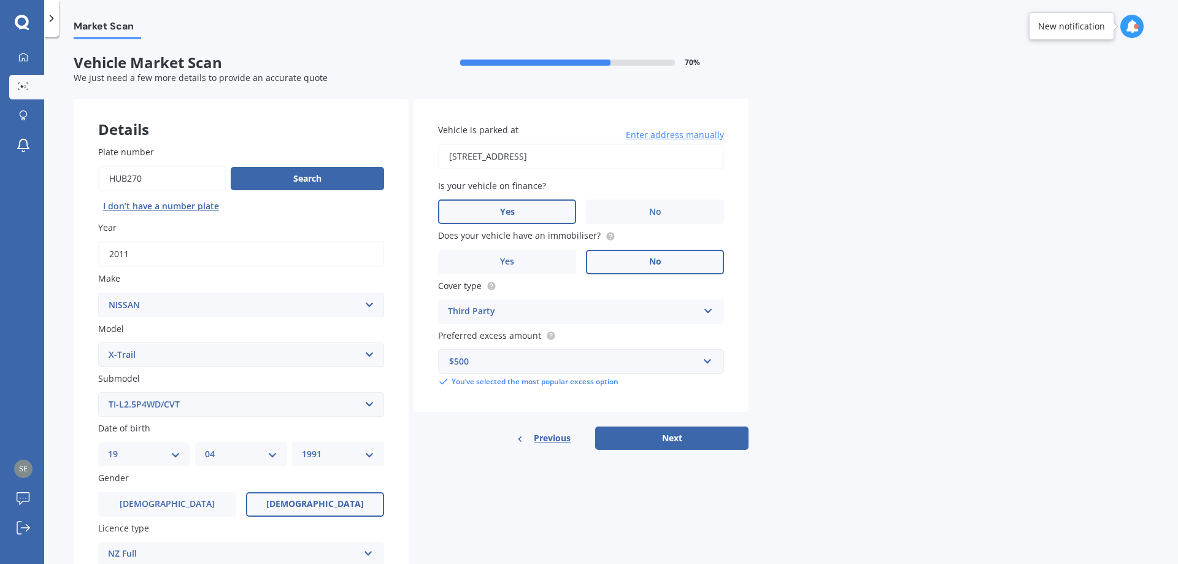
select select "04"
select select "1991"
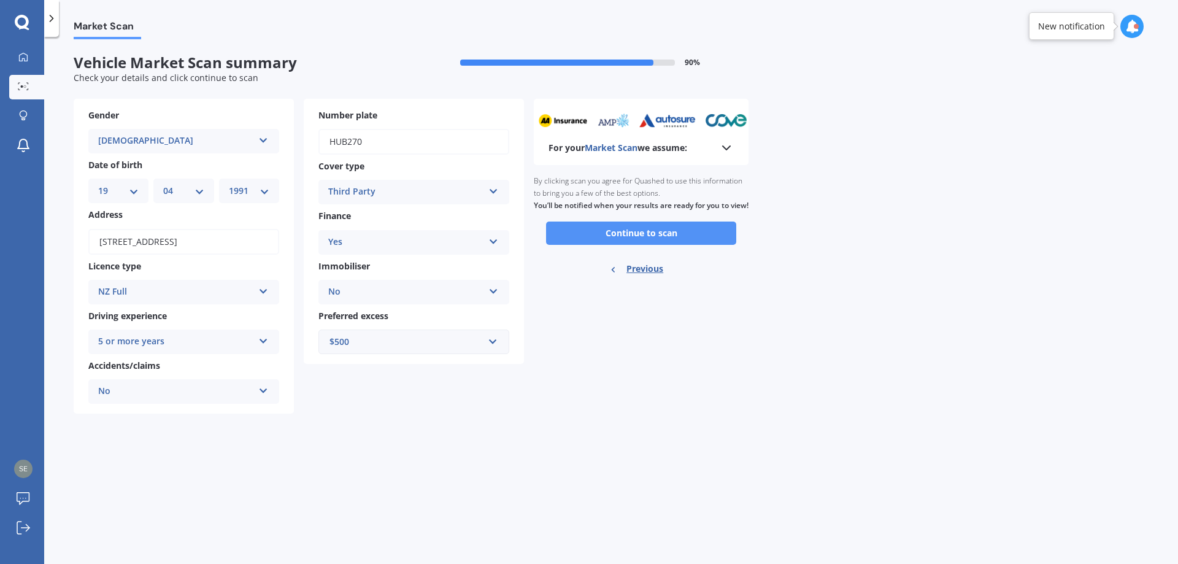
click at [654, 245] on button "Continue to scan" at bounding box center [641, 233] width 190 height 23
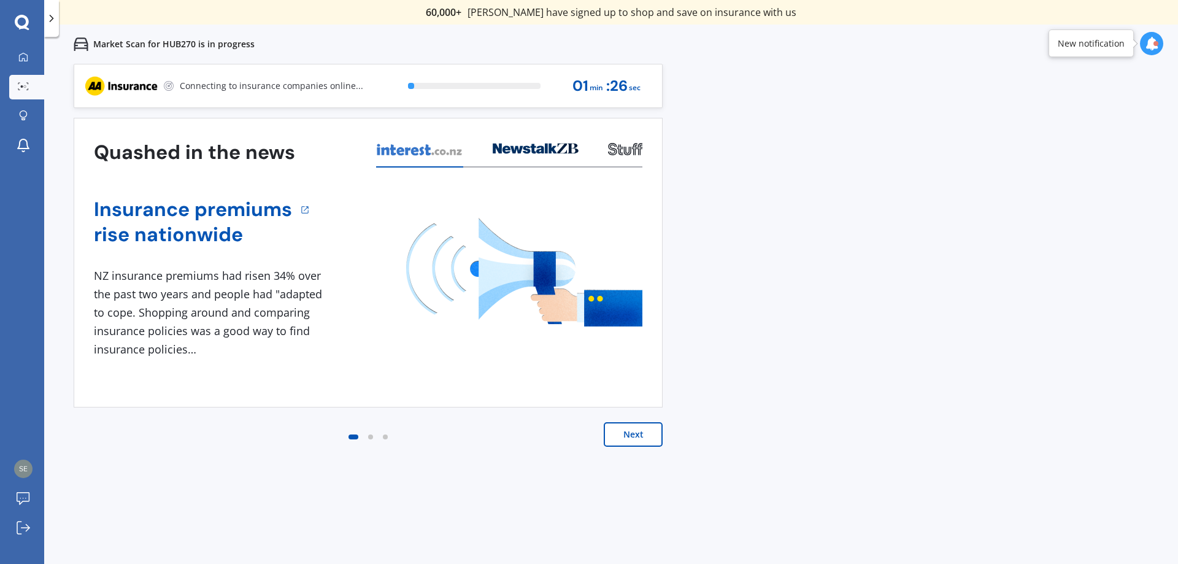
click at [639, 446] on body "We are experiencing high volume of Market Scans . Just a heads up we will have …" at bounding box center [589, 282] width 1178 height 564
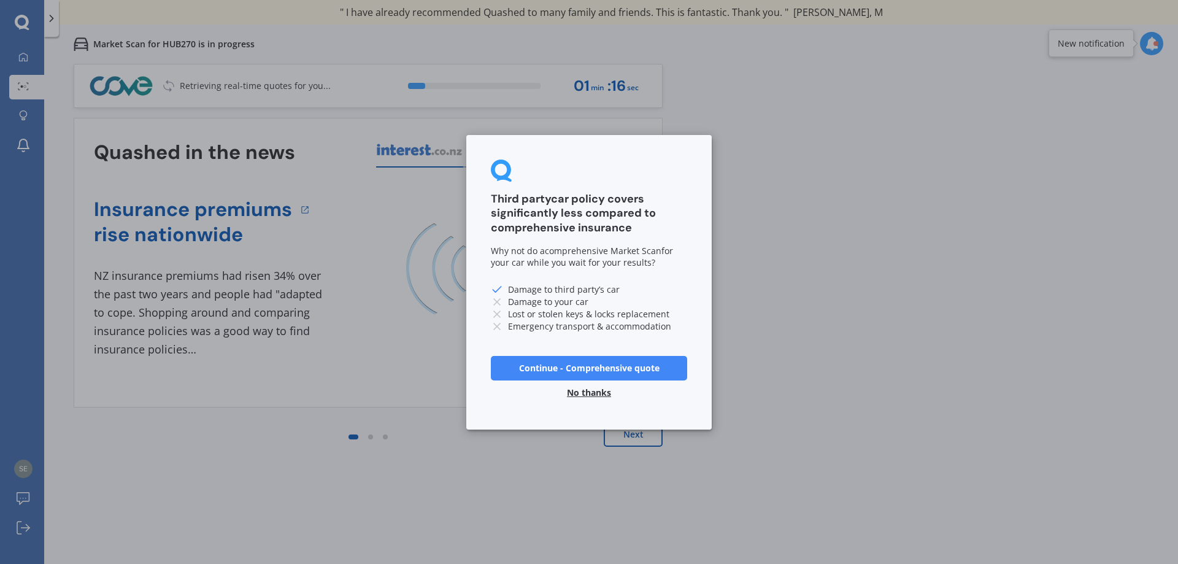
click at [598, 394] on button "No thanks" at bounding box center [589, 392] width 59 height 25
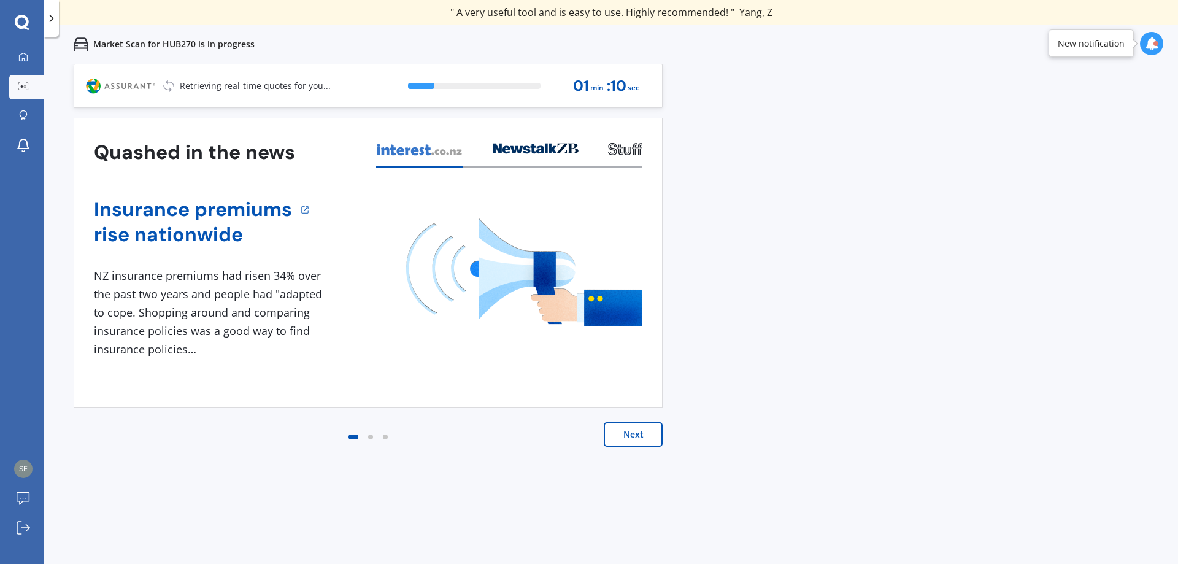
click at [641, 426] on button "Next" at bounding box center [633, 434] width 59 height 25
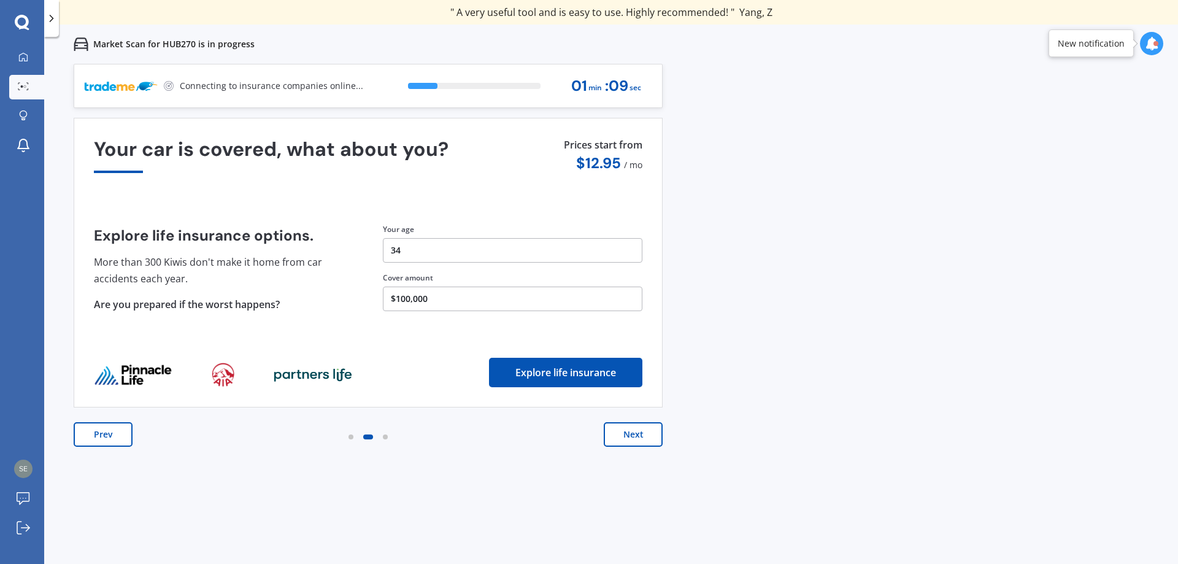
click at [636, 423] on button "Next" at bounding box center [633, 434] width 59 height 25
